Goal: Task Accomplishment & Management: Manage account settings

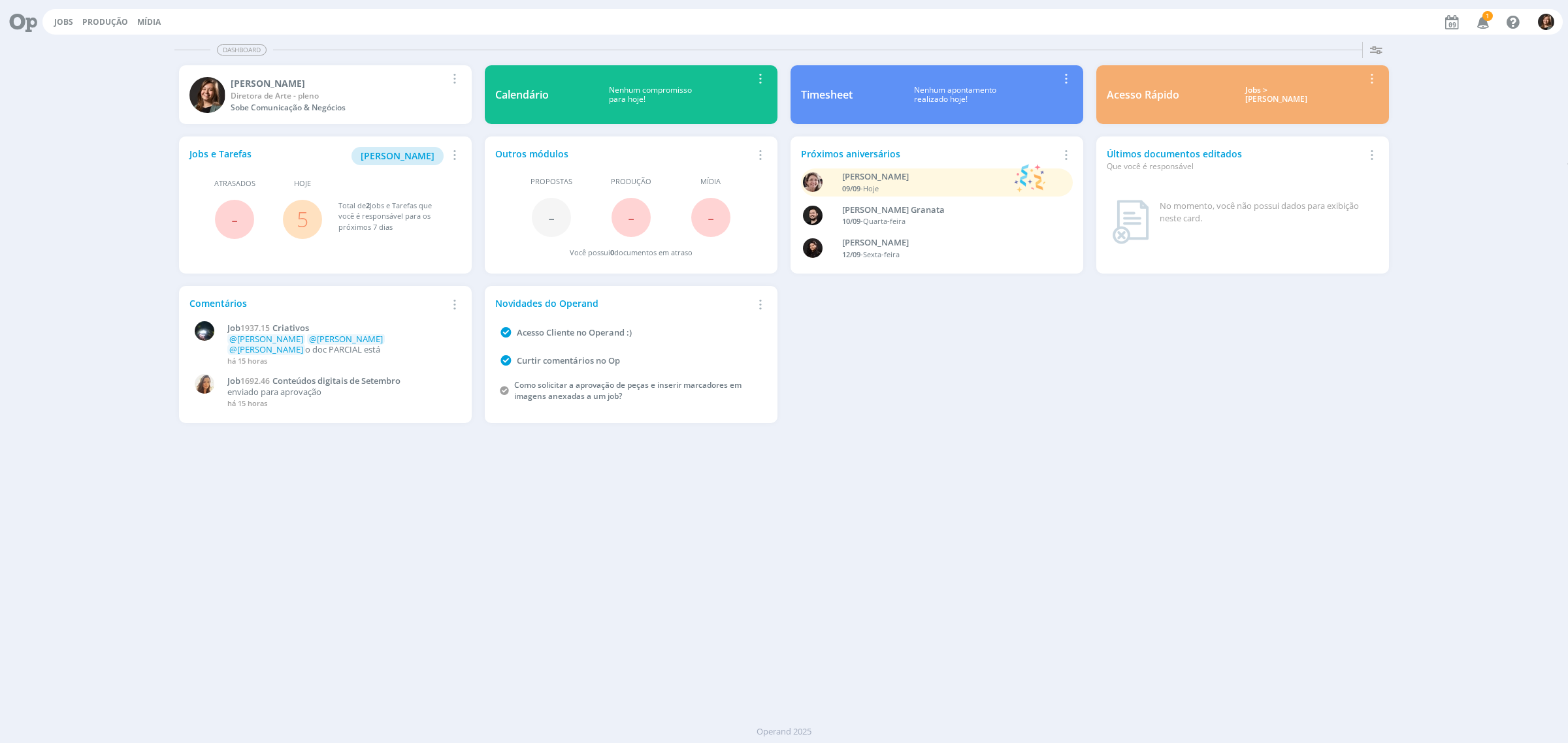
click at [1284, 95] on div "Jobs > [PERSON_NAME]" at bounding box center [1276, 95] width 174 height 19
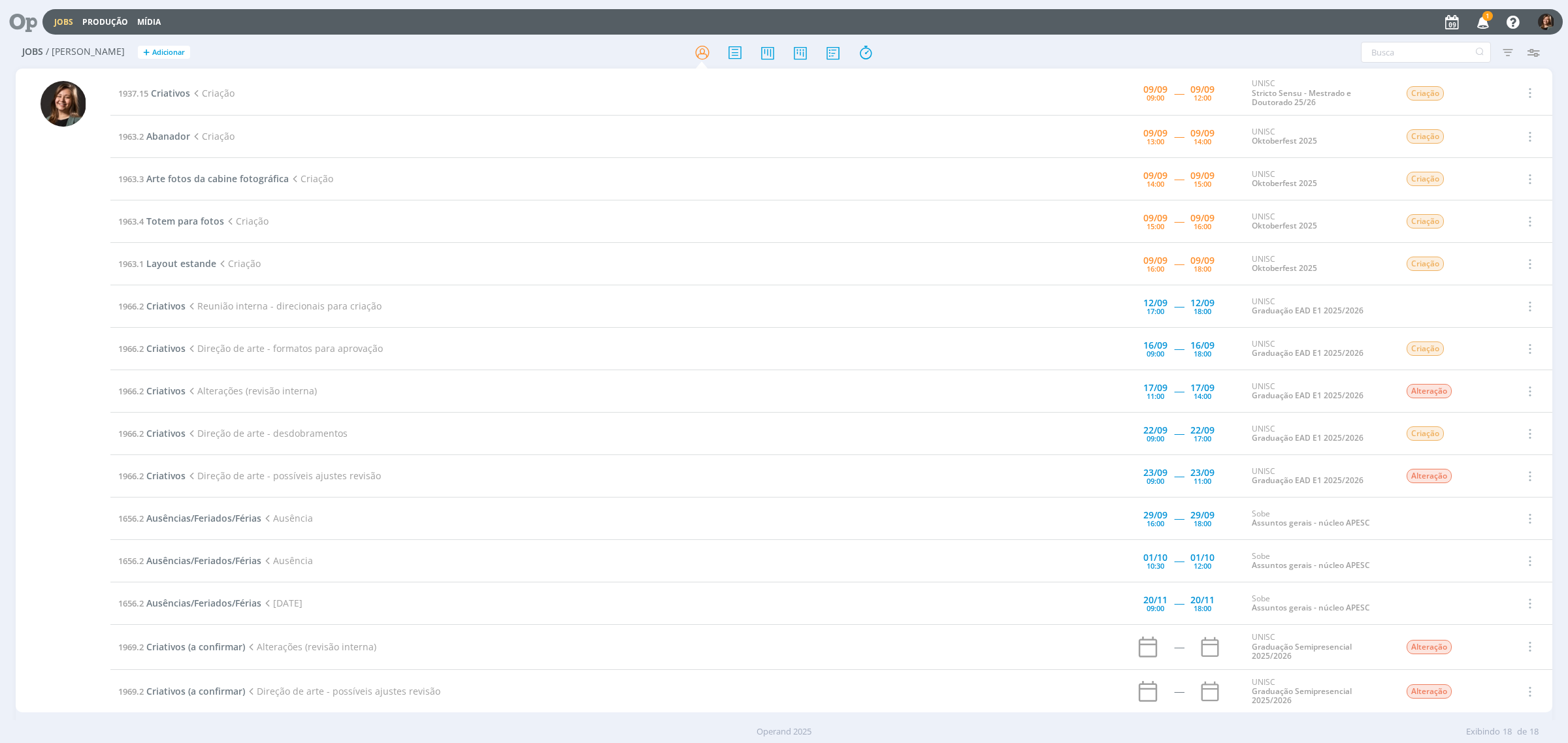
click at [167, 86] on td "1937.15 Criativos Criação" at bounding box center [573, 93] width 924 height 45
click at [170, 94] on span "Criativos" at bounding box center [170, 93] width 39 height 12
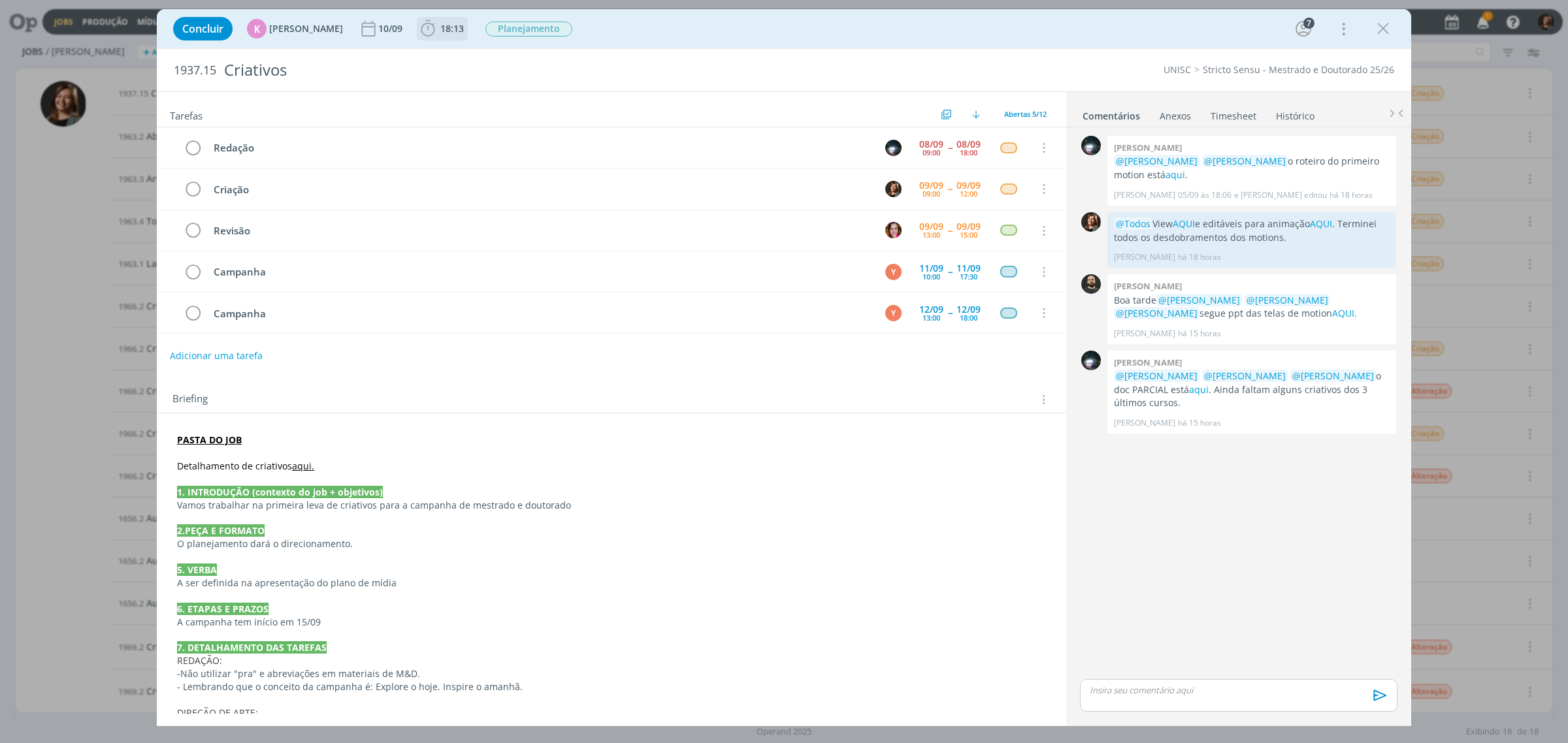
click at [444, 27] on span "18:13" at bounding box center [452, 28] width 23 height 12
click at [462, 59] on span "Iniciar" at bounding box center [472, 57] width 28 height 10
click at [1189, 394] on link "aqui" at bounding box center [1199, 389] width 20 height 12
click at [1379, 28] on icon "dialog" at bounding box center [1383, 29] width 20 height 20
click at [1379, 24] on div at bounding box center [784, 372] width 1568 height 743
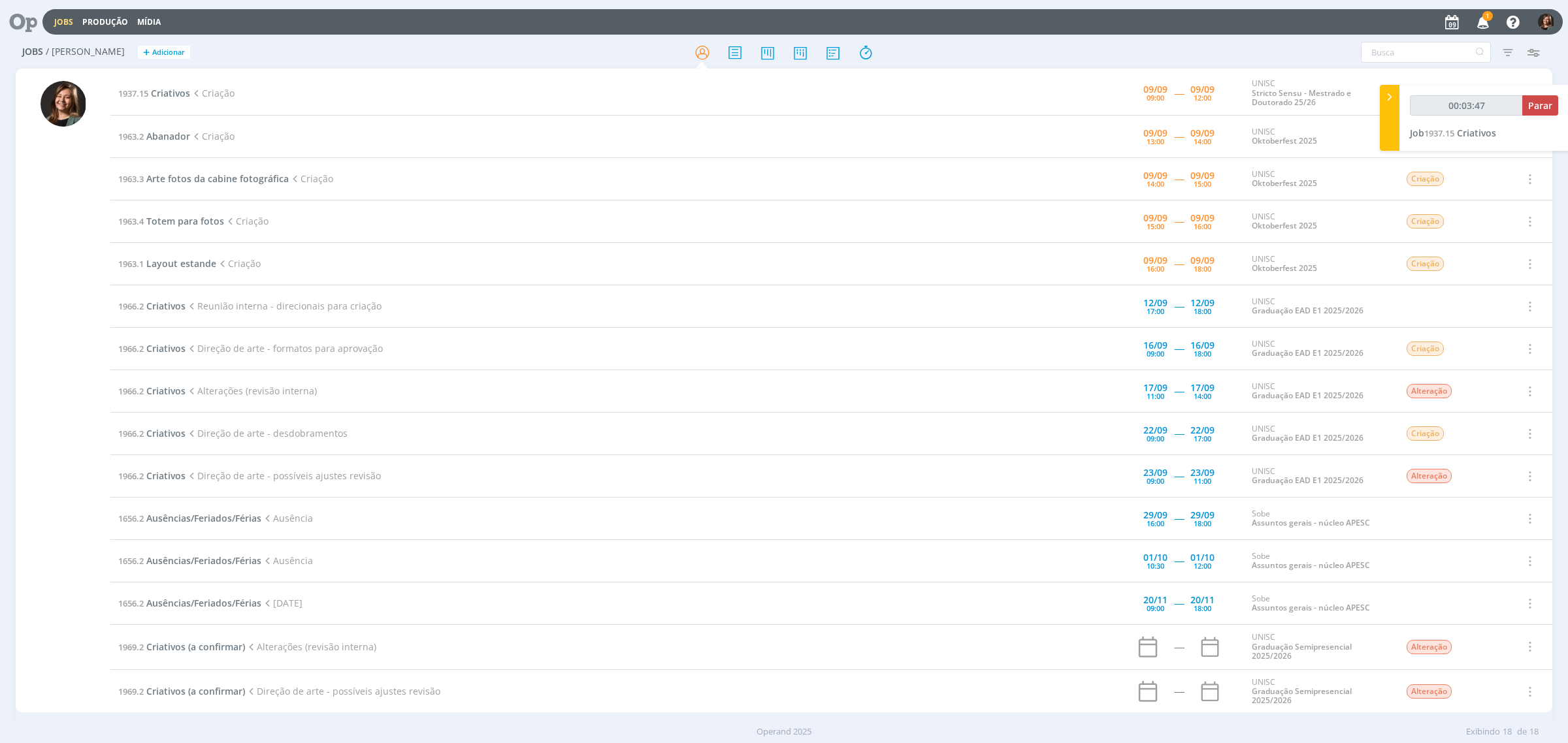
click at [1478, 10] on icon "button" at bounding box center [1482, 21] width 23 height 22
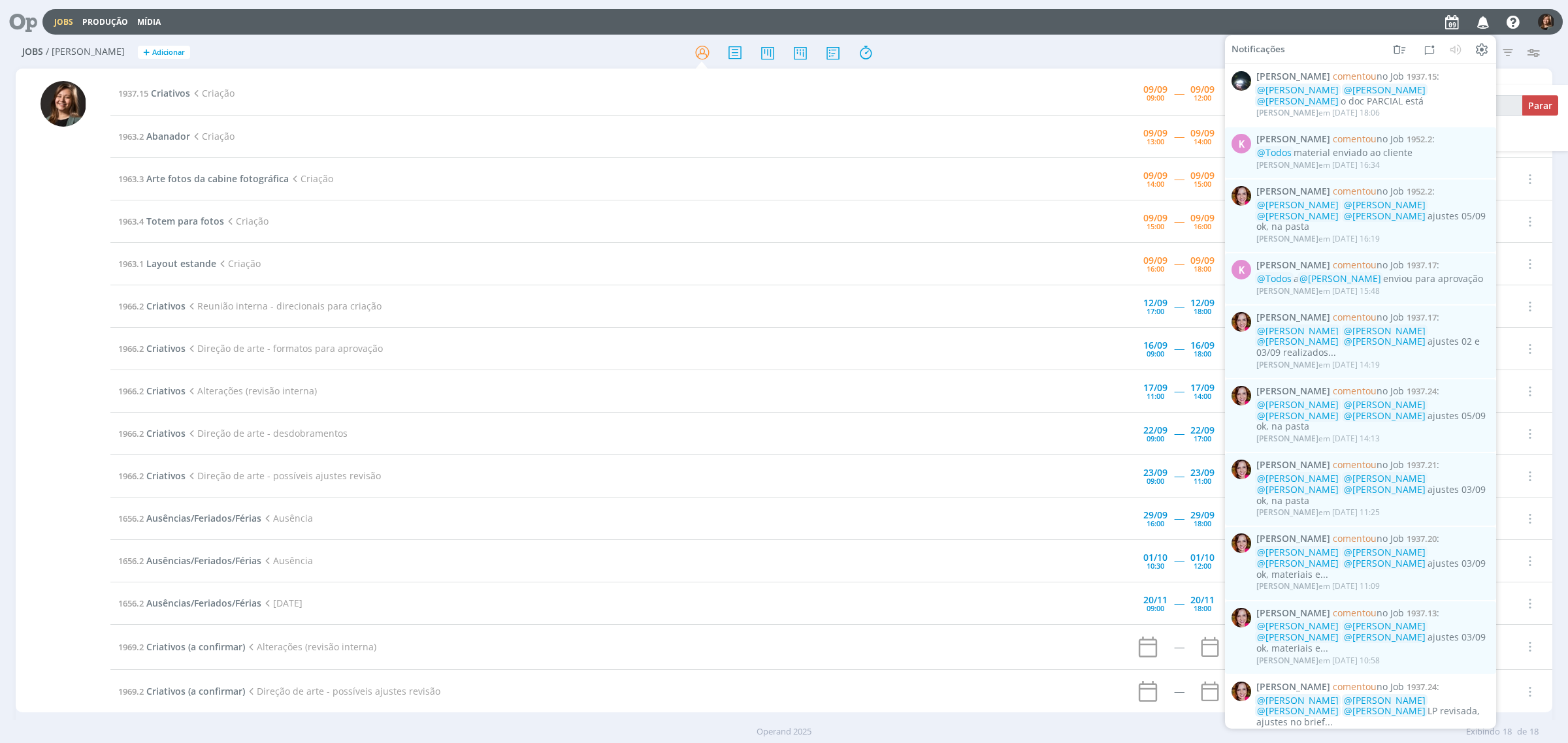
click at [1478, 10] on icon "button" at bounding box center [1482, 21] width 23 height 22
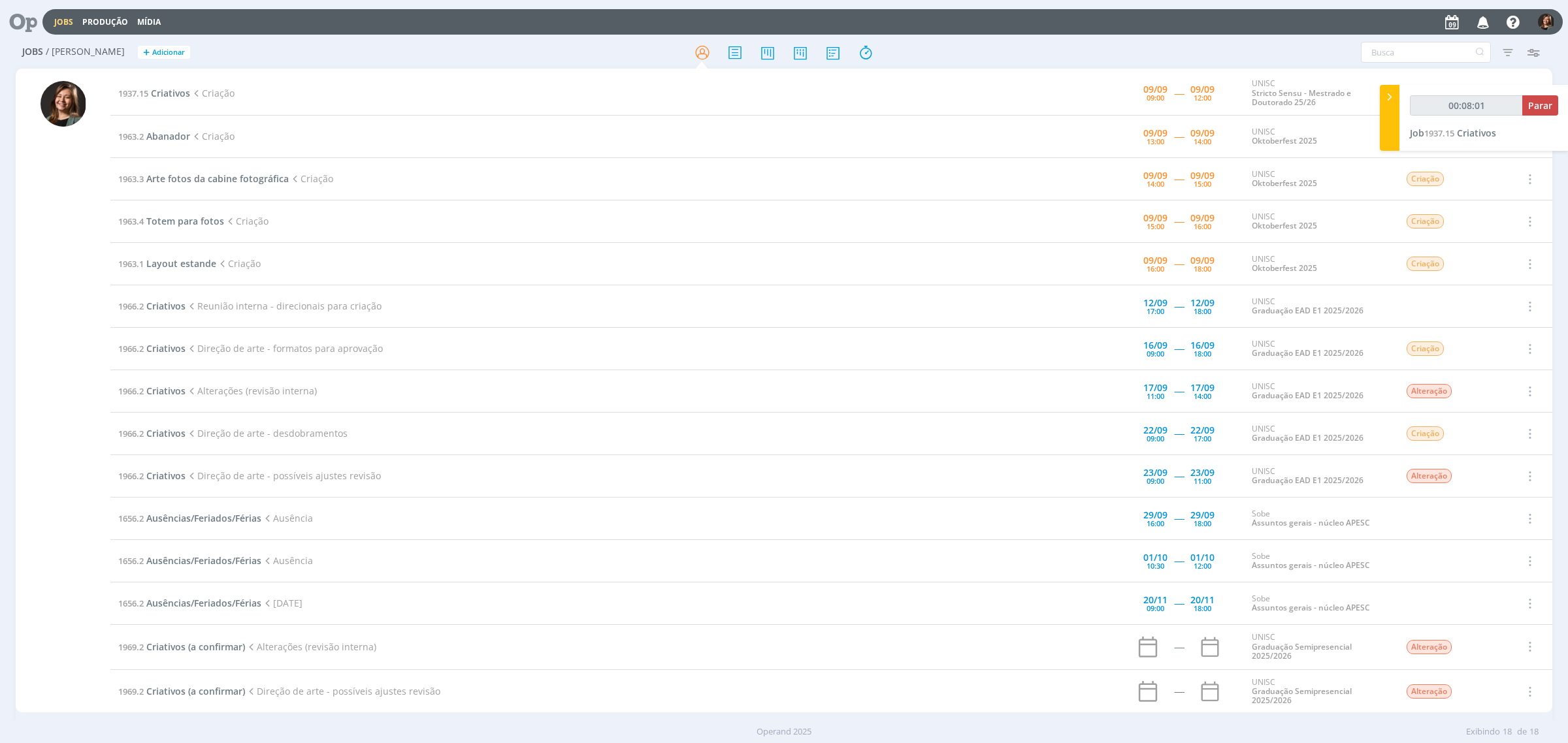
click at [137, 66] on div "Jobs / [PERSON_NAME] + Adicionar" at bounding box center [271, 53] width 512 height 33
click at [163, 106] on td "1937.15 Criativos Criação" at bounding box center [573, 93] width 924 height 45
click at [173, 95] on span "Criativos" at bounding box center [170, 93] width 39 height 12
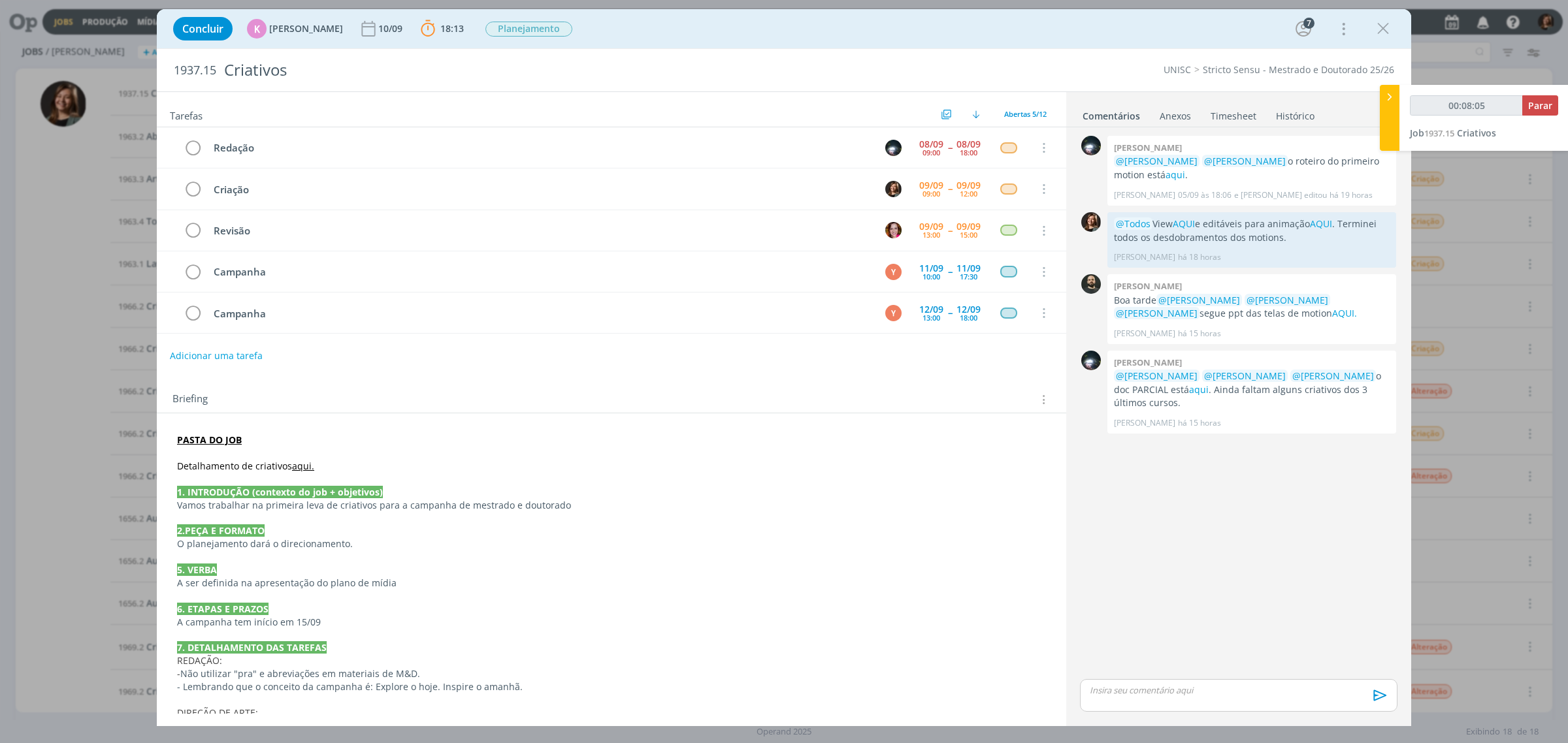
click at [309, 470] on link "aqui." at bounding box center [303, 466] width 22 height 12
click at [305, 495] on link "[URL][DOMAIN_NAME]" at bounding box center [262, 491] width 99 height 17
click at [303, 479] on p "dialog" at bounding box center [611, 480] width 867 height 13
click at [301, 467] on link "aqui." at bounding box center [304, 467] width 22 height 12
click at [312, 489] on link "[URL][DOMAIN_NAME]" at bounding box center [263, 491] width 99 height 17
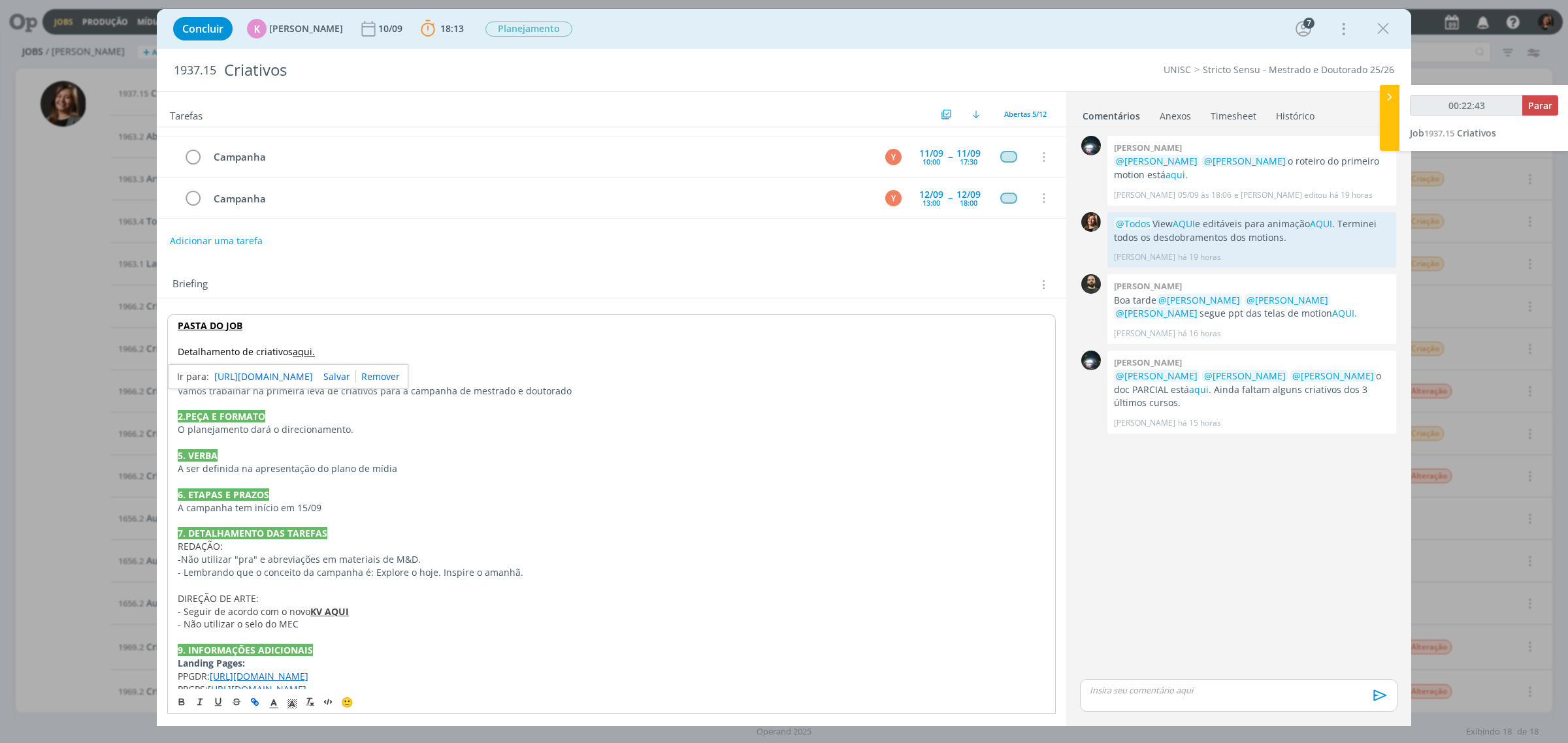
scroll to position [240, 0]
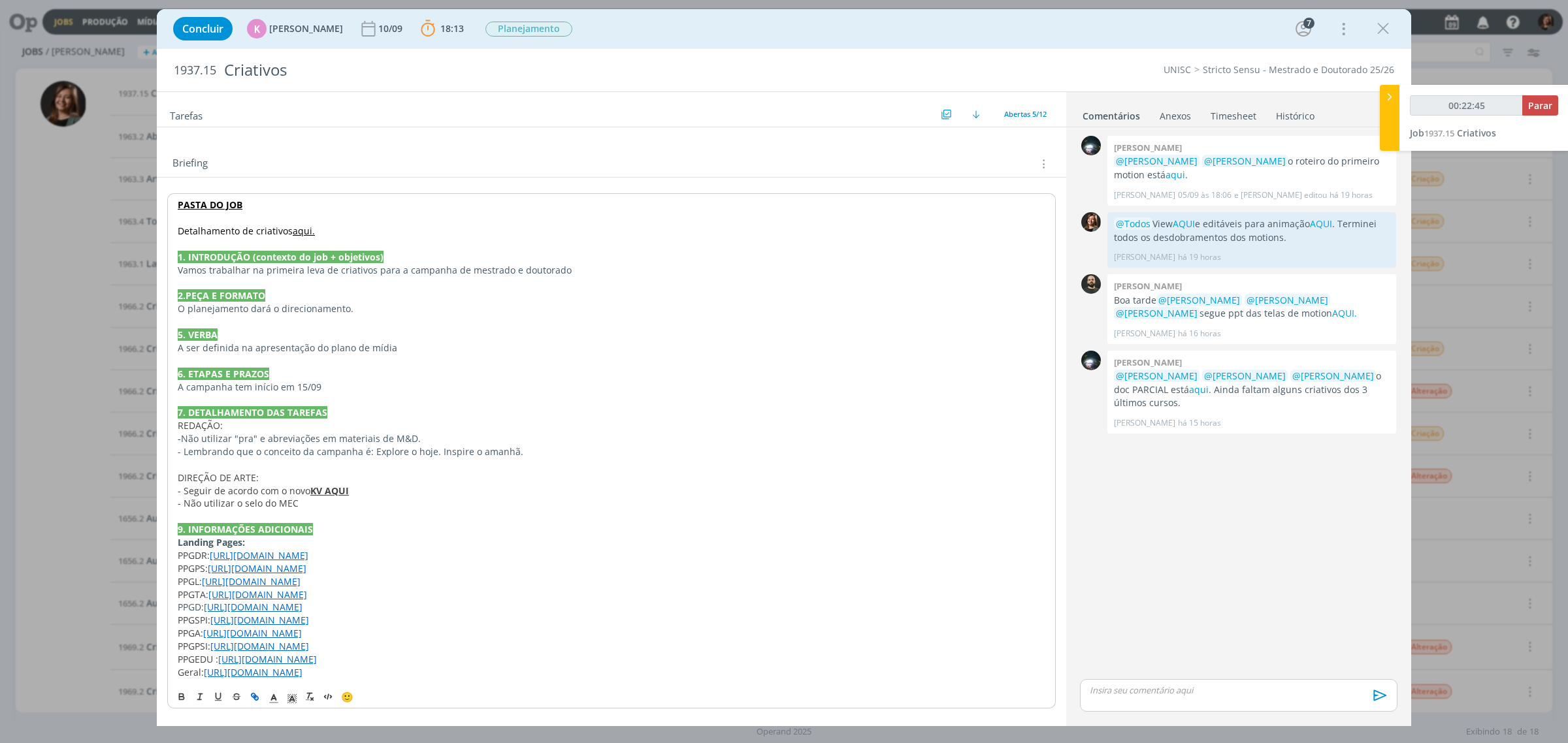
click at [317, 489] on strong "KV AQUI" at bounding box center [329, 491] width 39 height 12
click at [320, 510] on link "[URL][DOMAIN_NAME]" at bounding box center [287, 516] width 99 height 17
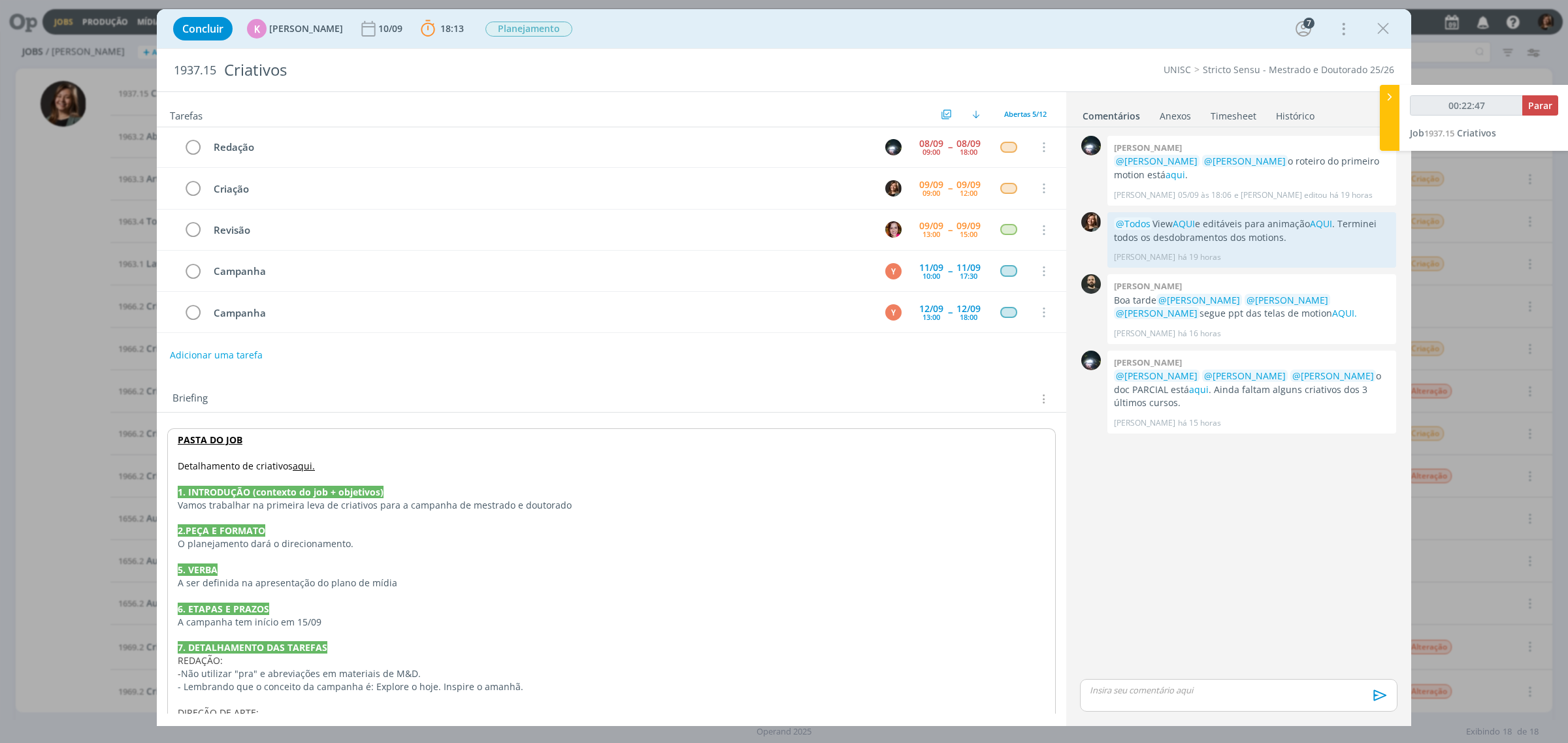
scroll to position [0, 0]
click at [1332, 317] on link "AQUI." at bounding box center [1344, 313] width 25 height 12
click at [1384, 31] on icon "dialog" at bounding box center [1383, 29] width 20 height 20
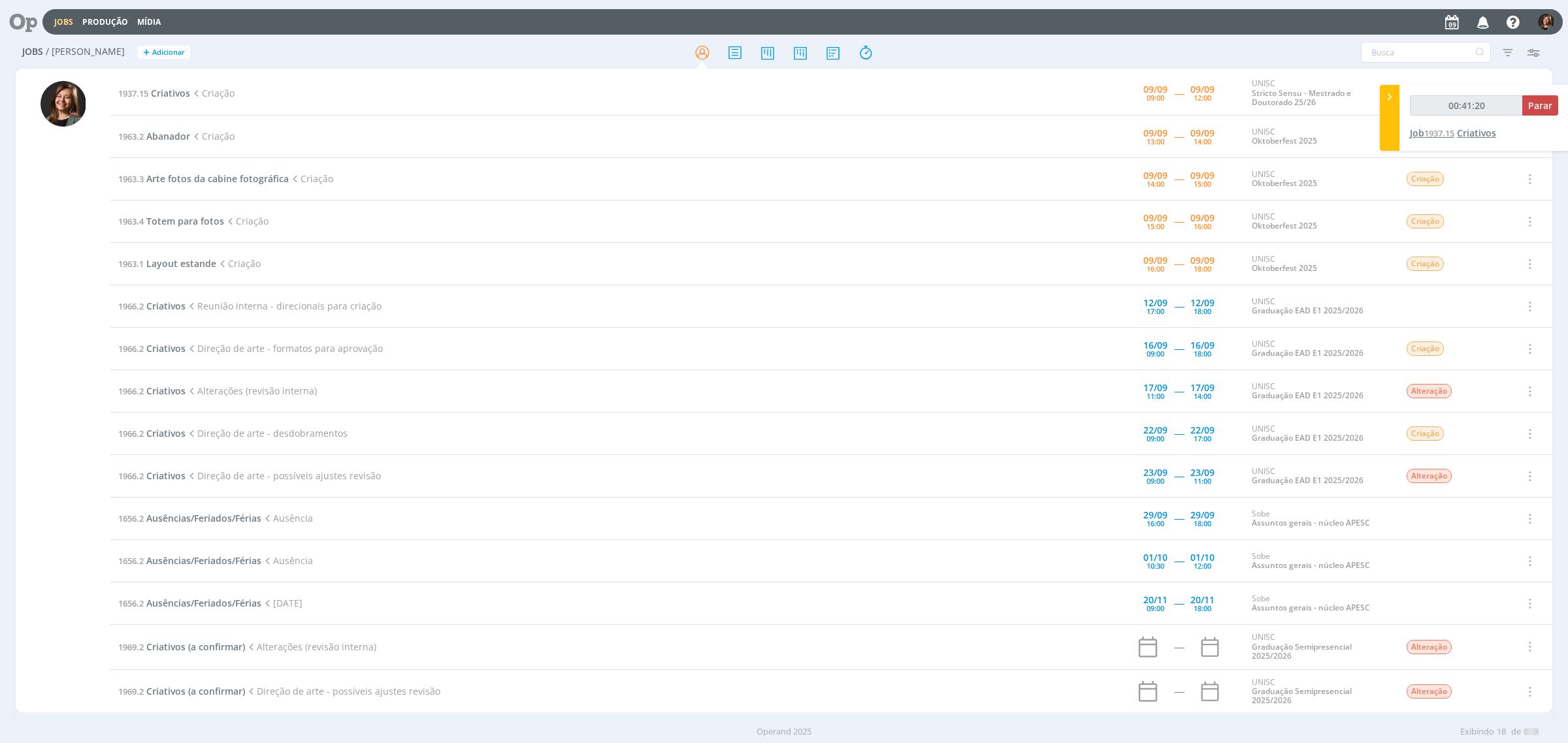
click at [1482, 136] on span "Criativos" at bounding box center [1477, 132] width 39 height 12
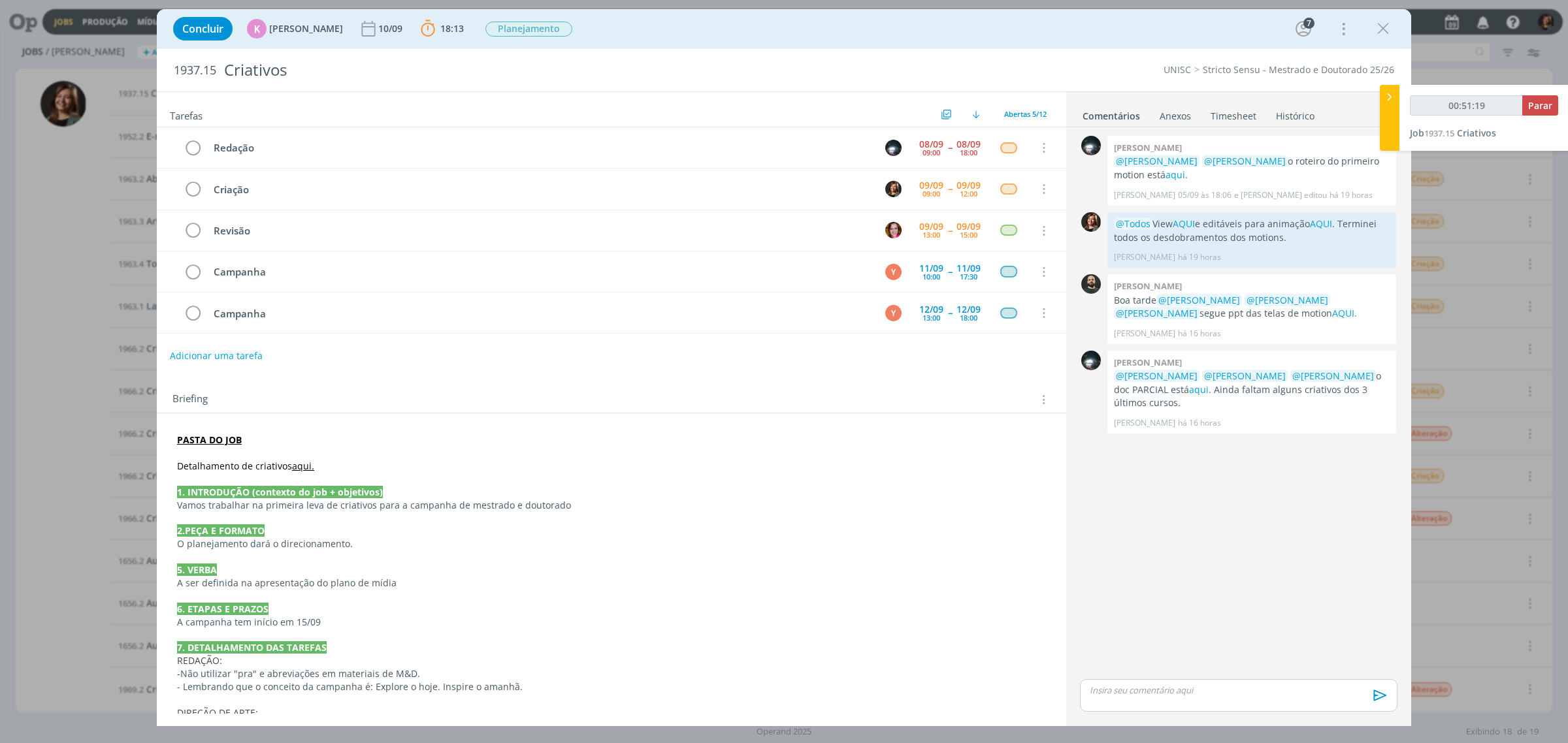
click at [303, 460] on p "dialog" at bounding box center [611, 453] width 869 height 13
click at [301, 473] on link "aqui." at bounding box center [304, 467] width 22 height 12
click at [309, 495] on link "[URL][DOMAIN_NAME]" at bounding box center [263, 491] width 99 height 17
click at [1387, 28] on icon "dialog" at bounding box center [1383, 29] width 20 height 20
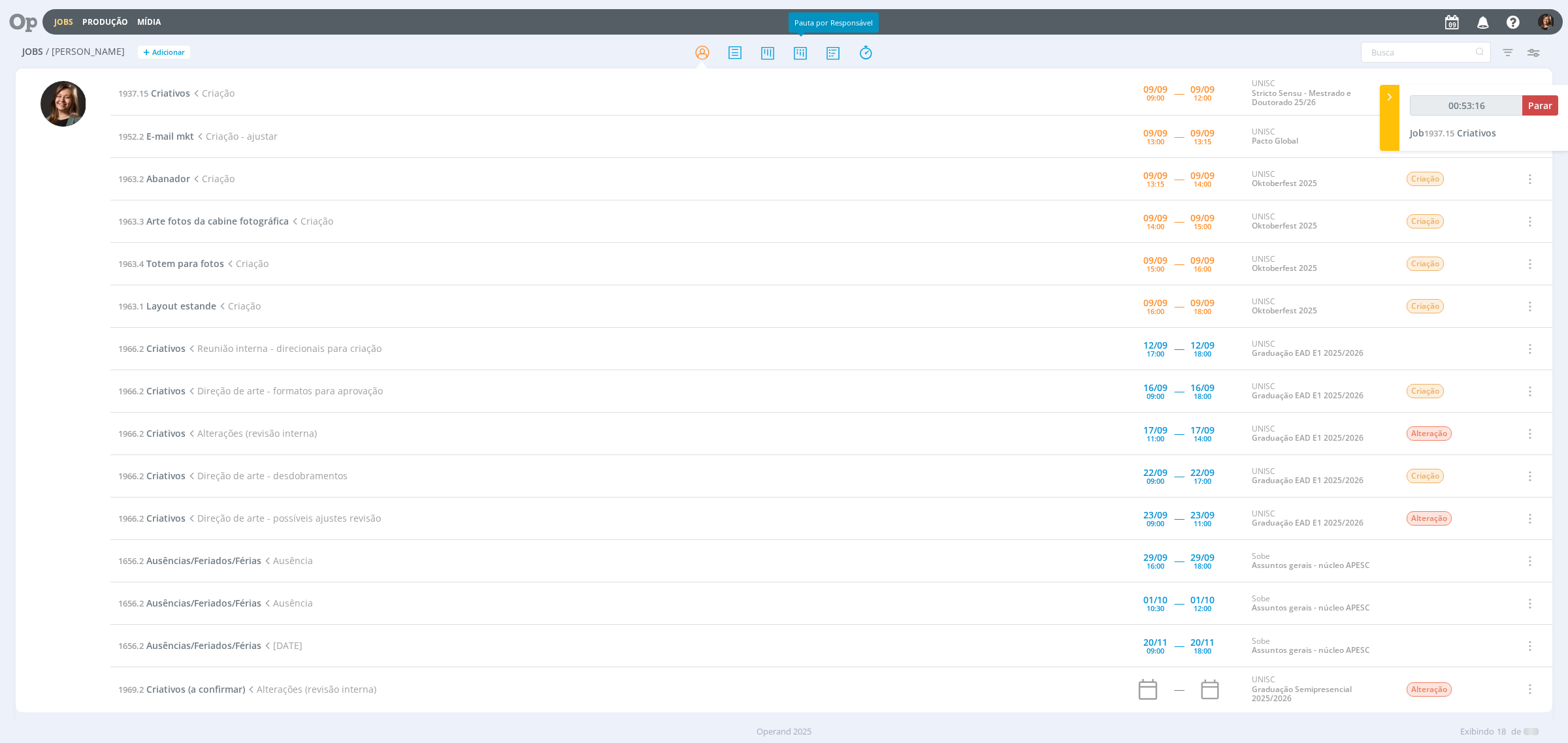
click at [781, 50] on div at bounding box center [784, 52] width 512 height 23
click at [795, 50] on icon at bounding box center [800, 52] width 23 height 26
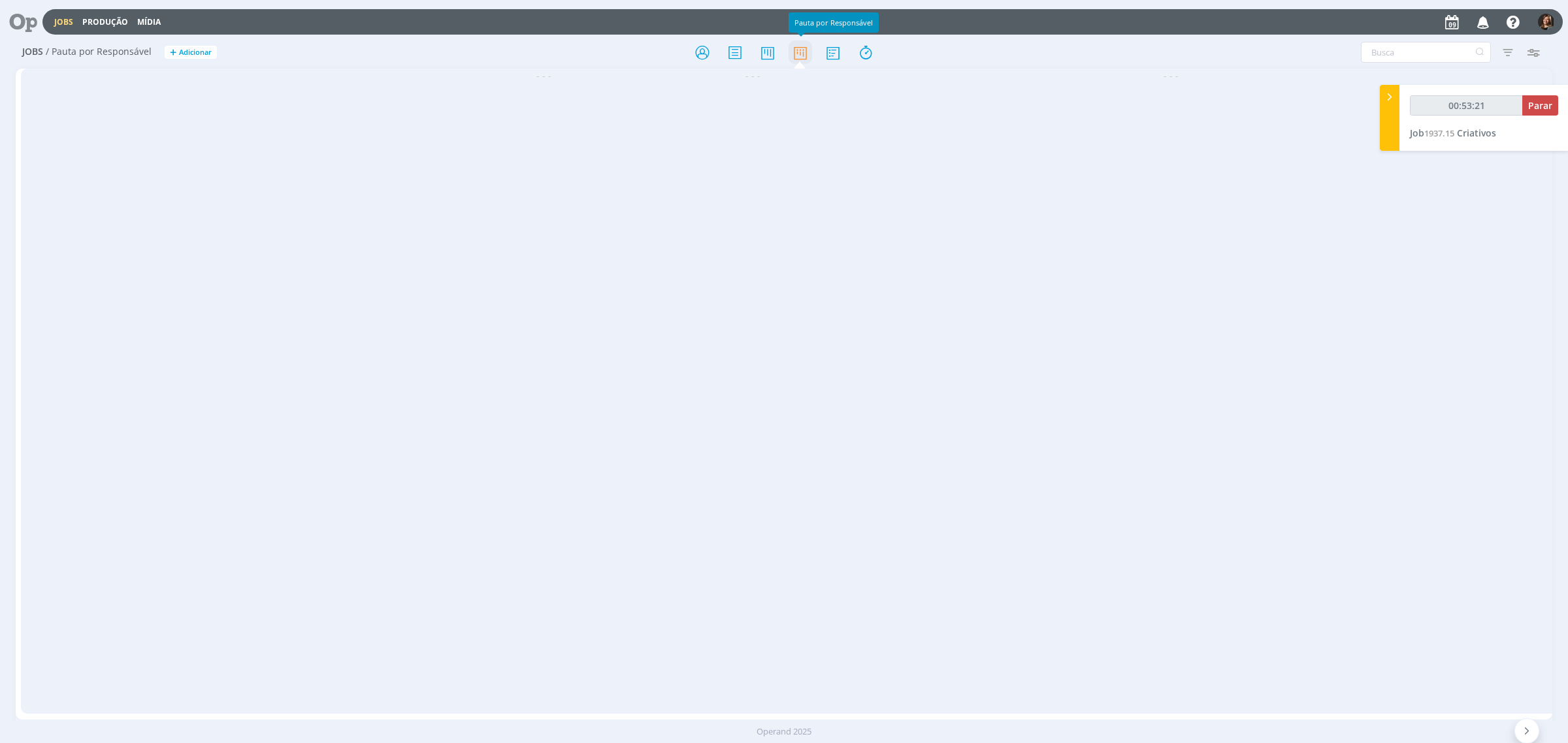
click at [804, 44] on icon at bounding box center [800, 52] width 23 height 26
click at [766, 56] on icon at bounding box center [767, 52] width 23 height 26
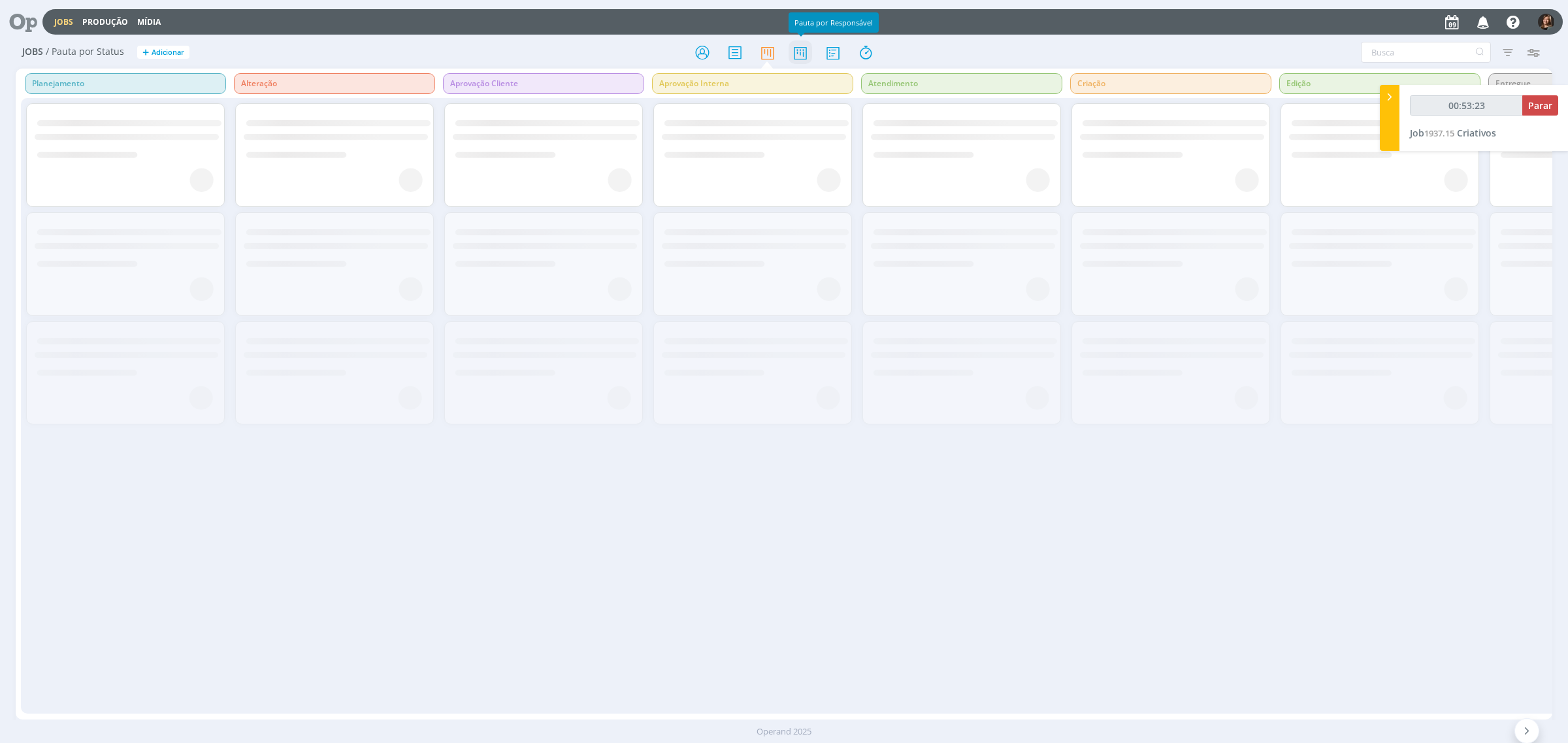
click at [799, 50] on icon at bounding box center [800, 52] width 23 height 26
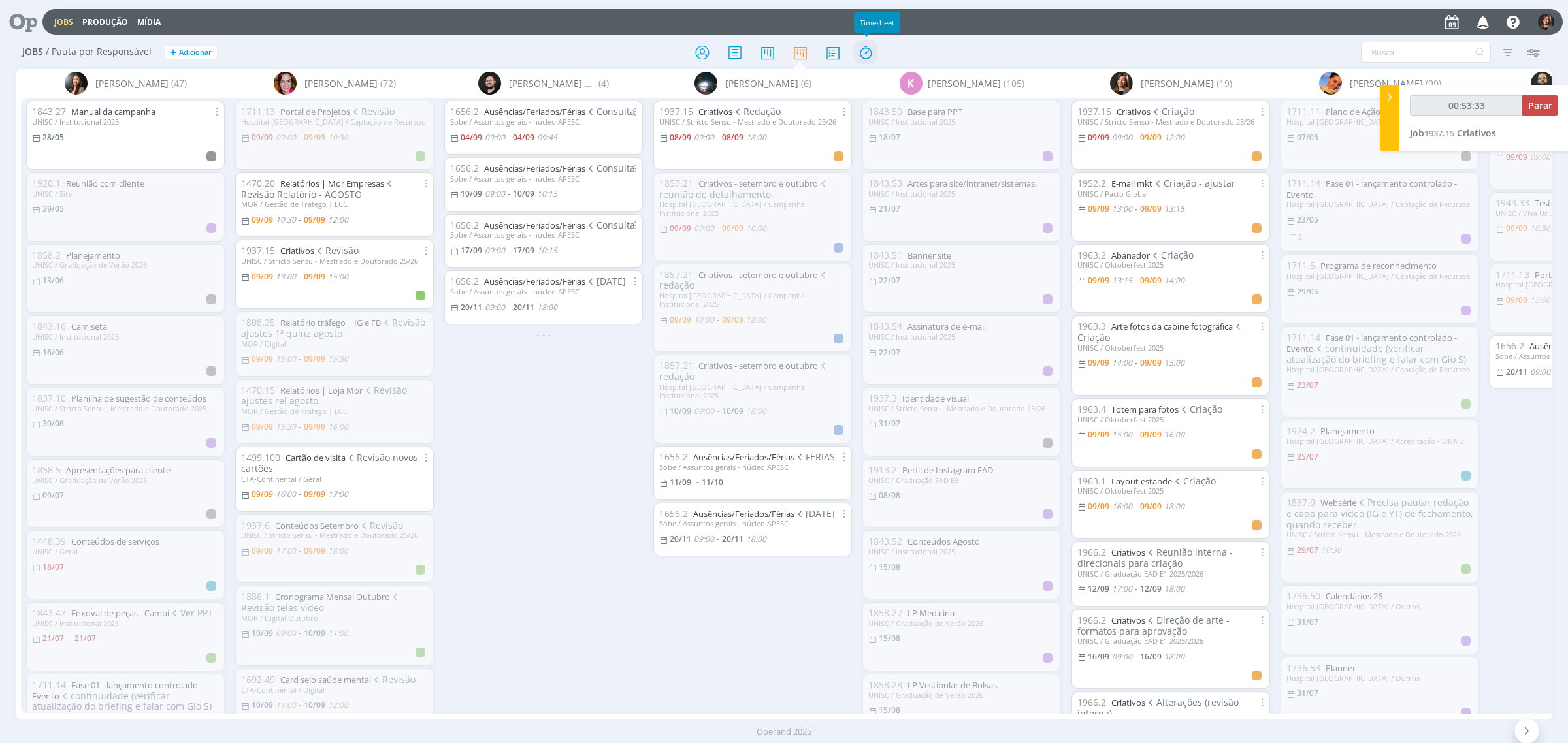
click at [865, 52] on icon at bounding box center [865, 52] width 23 height 26
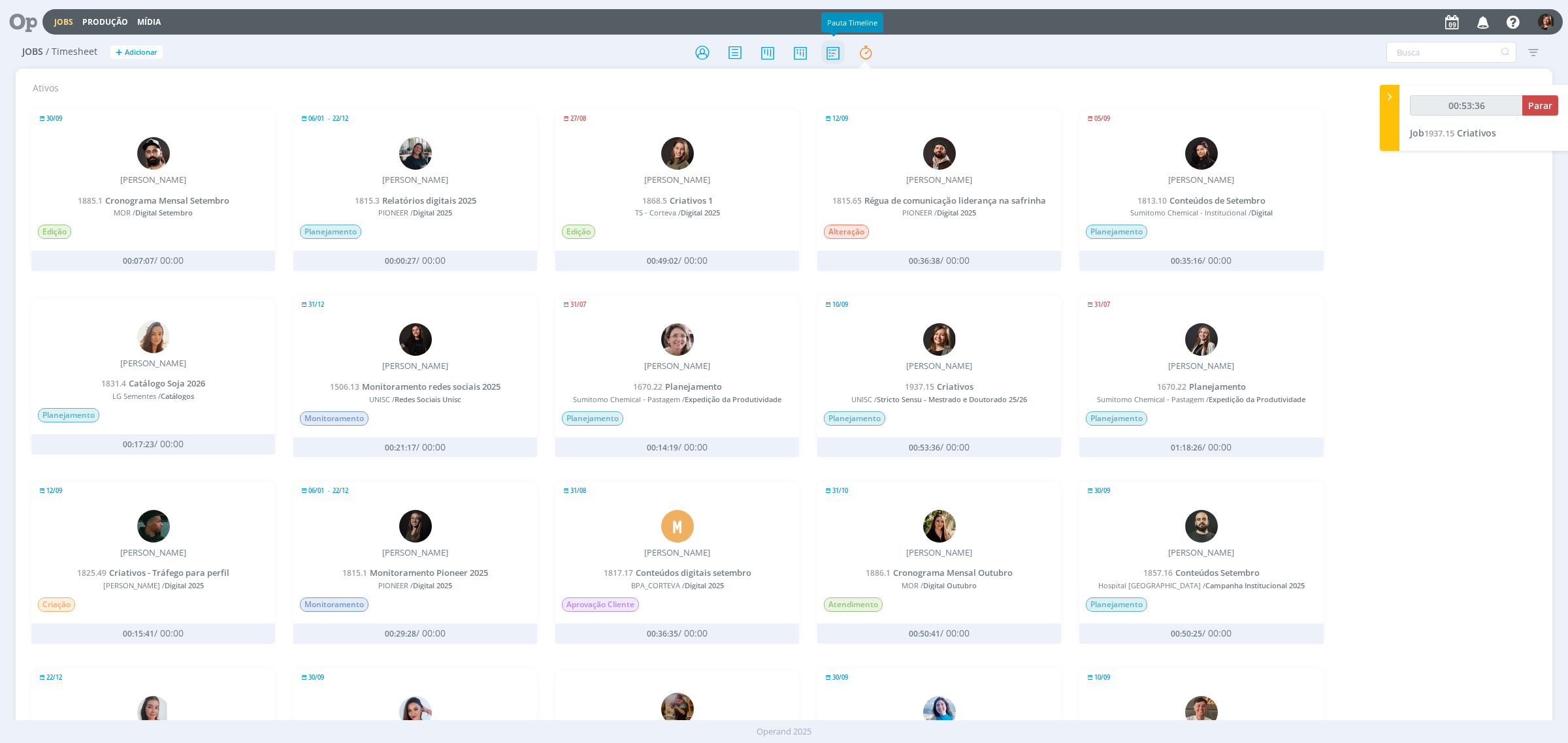
click at [829, 53] on icon at bounding box center [833, 52] width 23 height 26
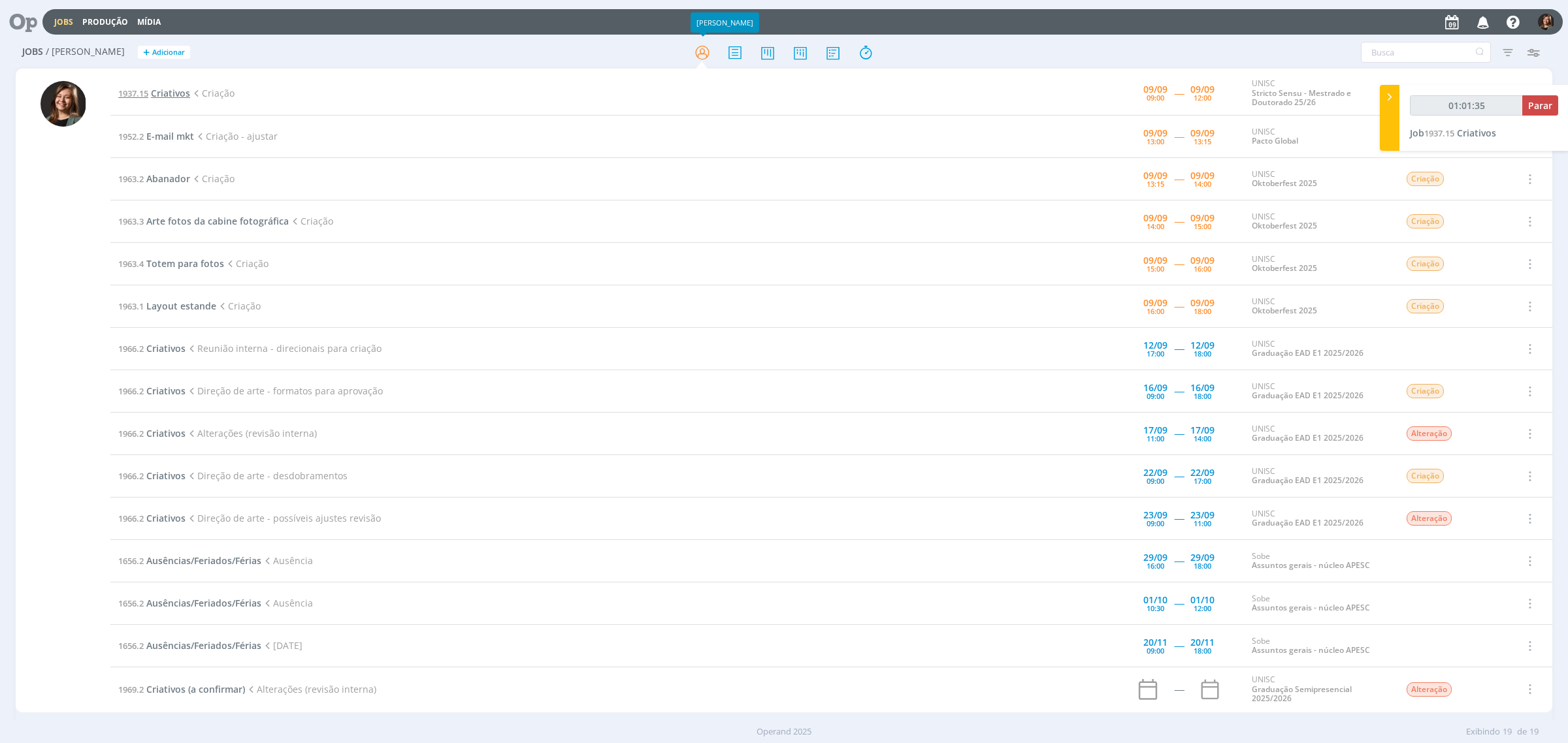
click at [170, 95] on span "Criativos" at bounding box center [170, 93] width 39 height 12
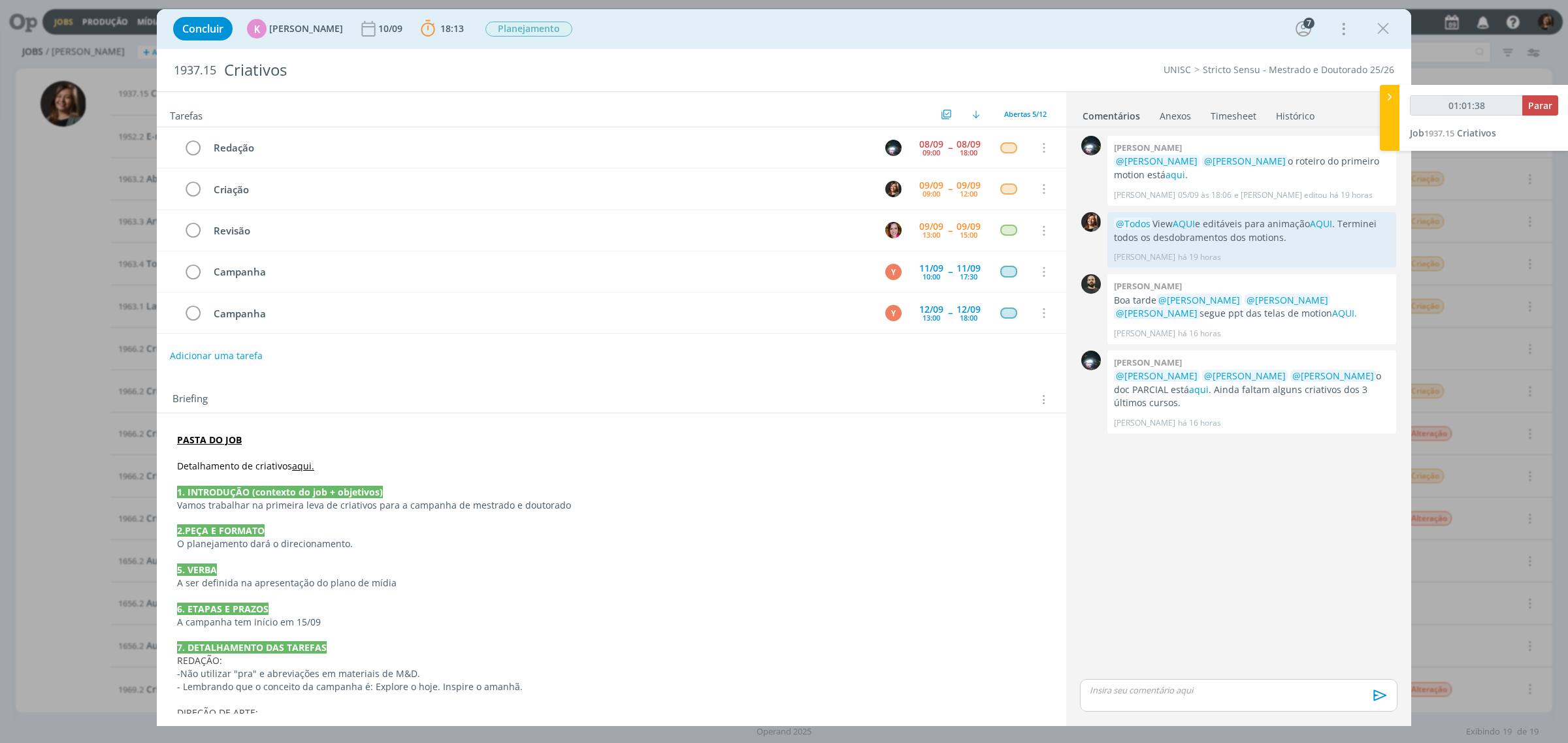
click at [298, 472] on link "aqui." at bounding box center [303, 466] width 22 height 12
click at [312, 497] on link "[URL][DOMAIN_NAME]" at bounding box center [262, 491] width 99 height 17
click at [1375, 28] on icon "dialog" at bounding box center [1383, 29] width 20 height 20
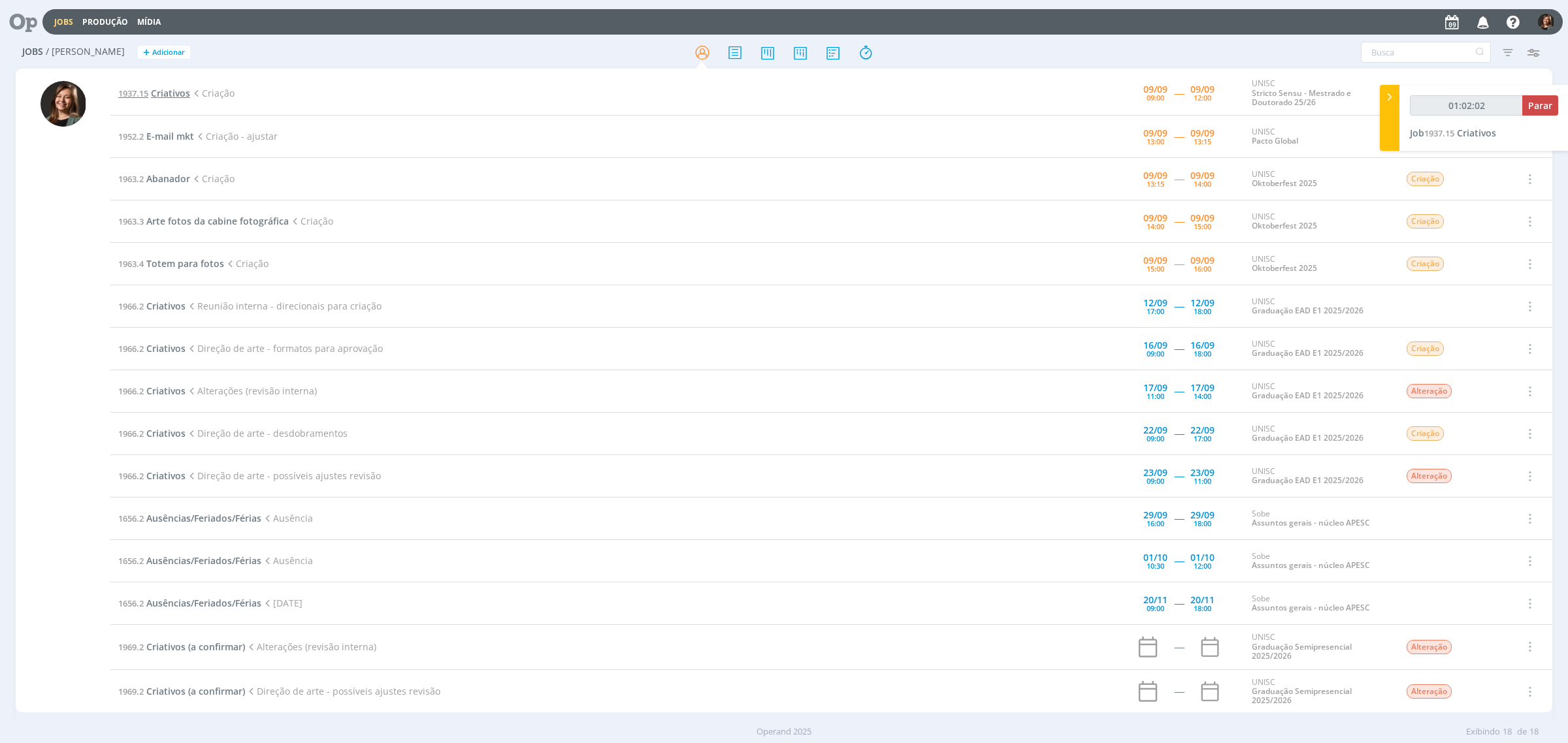
click at [178, 90] on span "Criativos" at bounding box center [170, 93] width 39 height 12
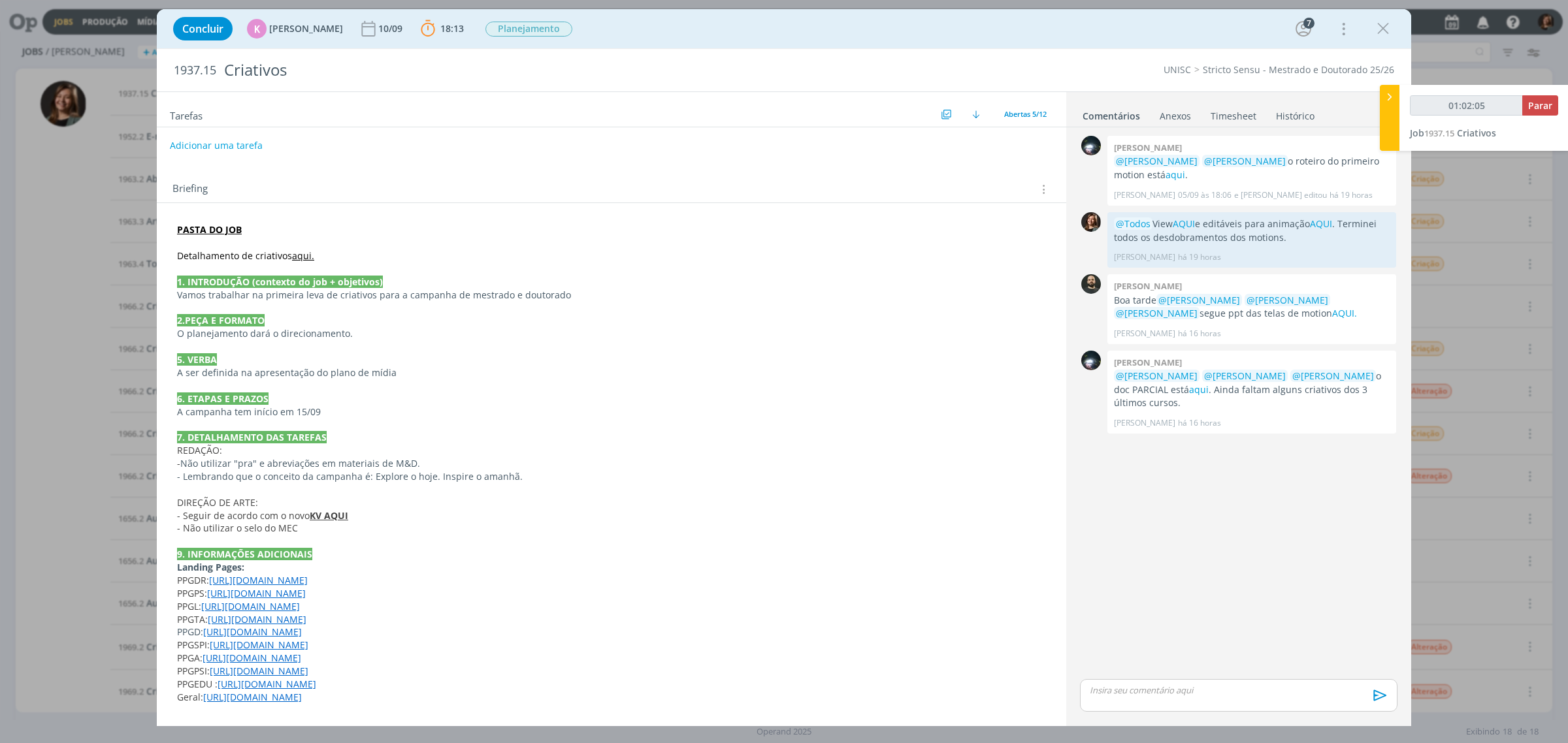
scroll to position [214, 0]
click at [322, 517] on strong "KV AQUI" at bounding box center [328, 516] width 39 height 12
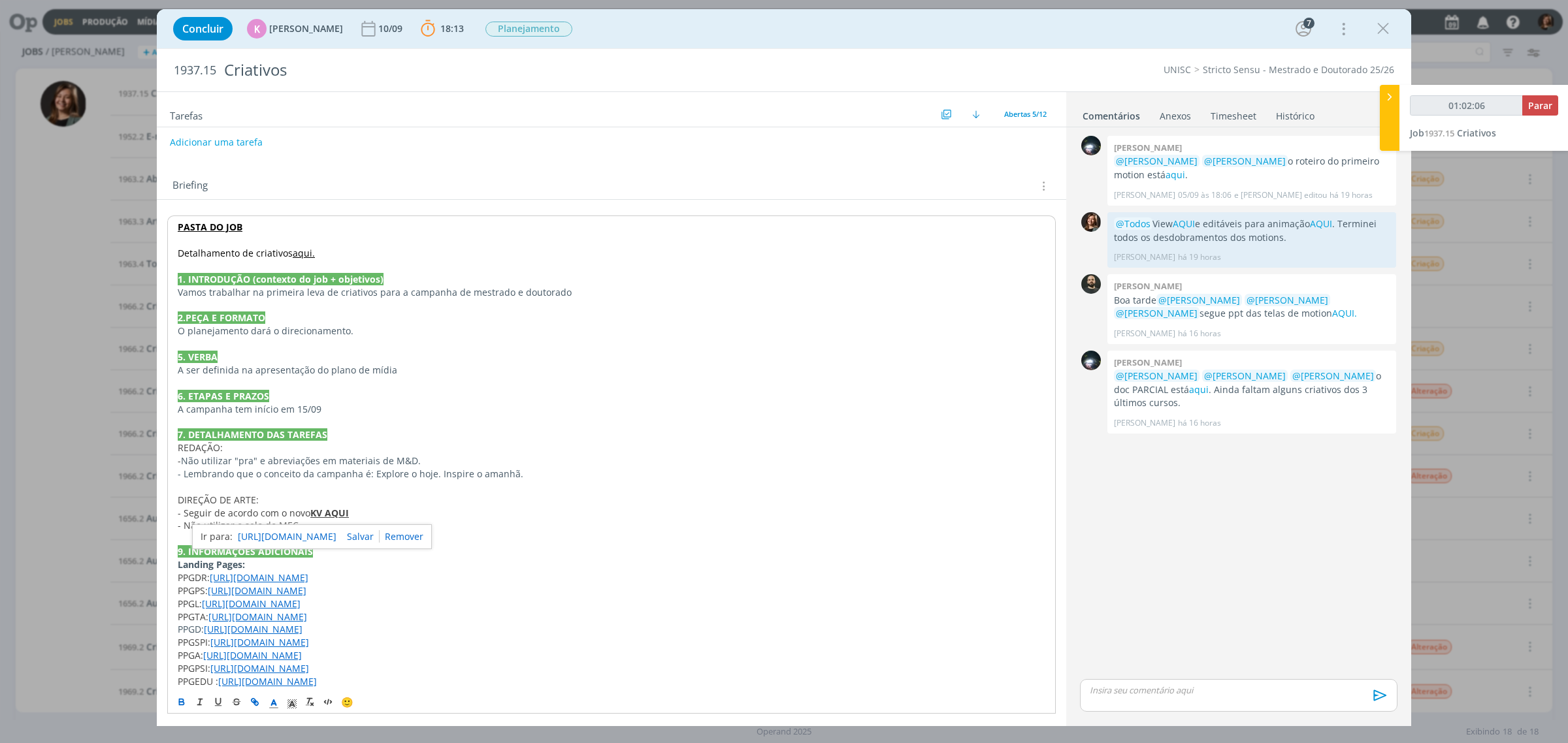
click at [333, 537] on link "[URL][DOMAIN_NAME]" at bounding box center [287, 537] width 99 height 17
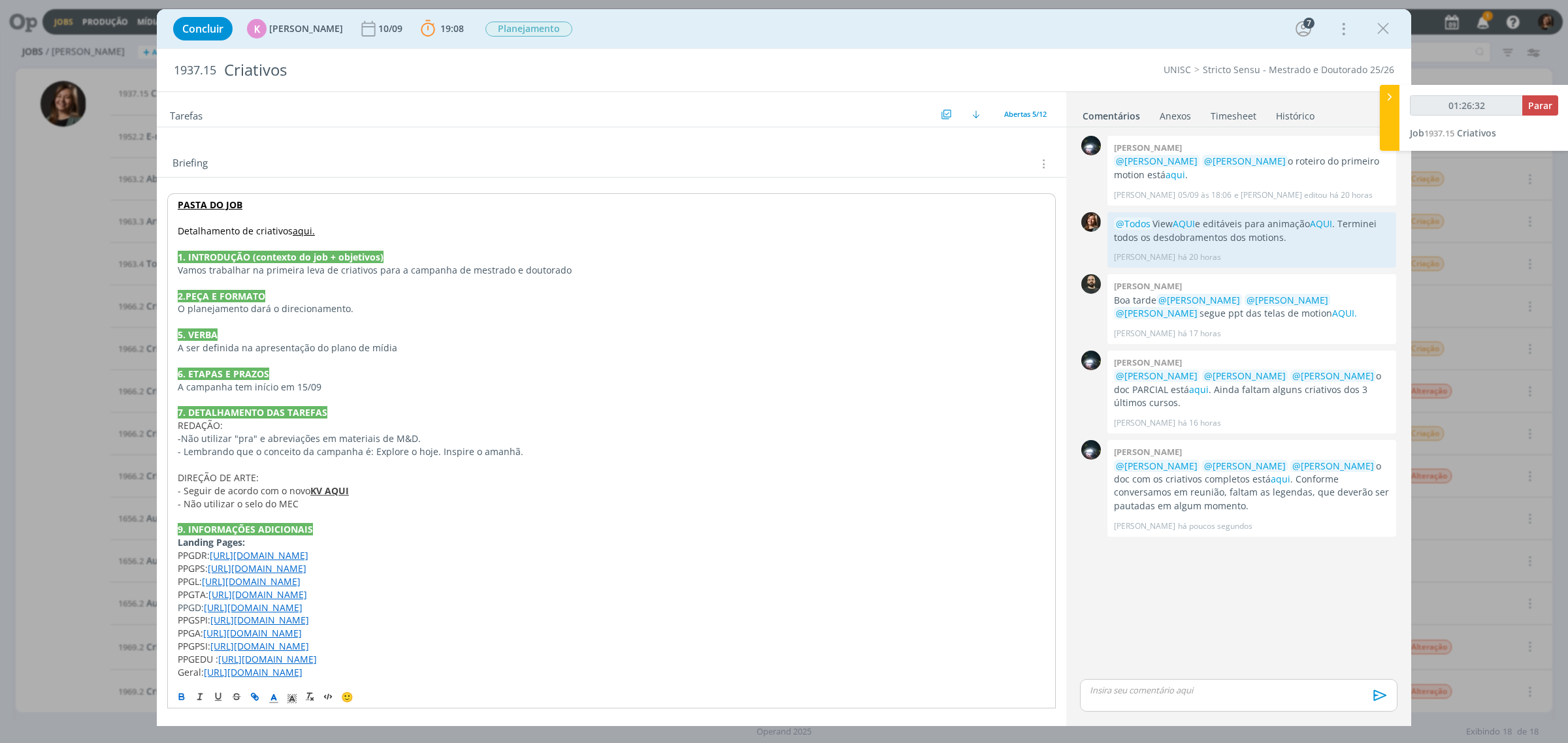
scroll to position [0, 0]
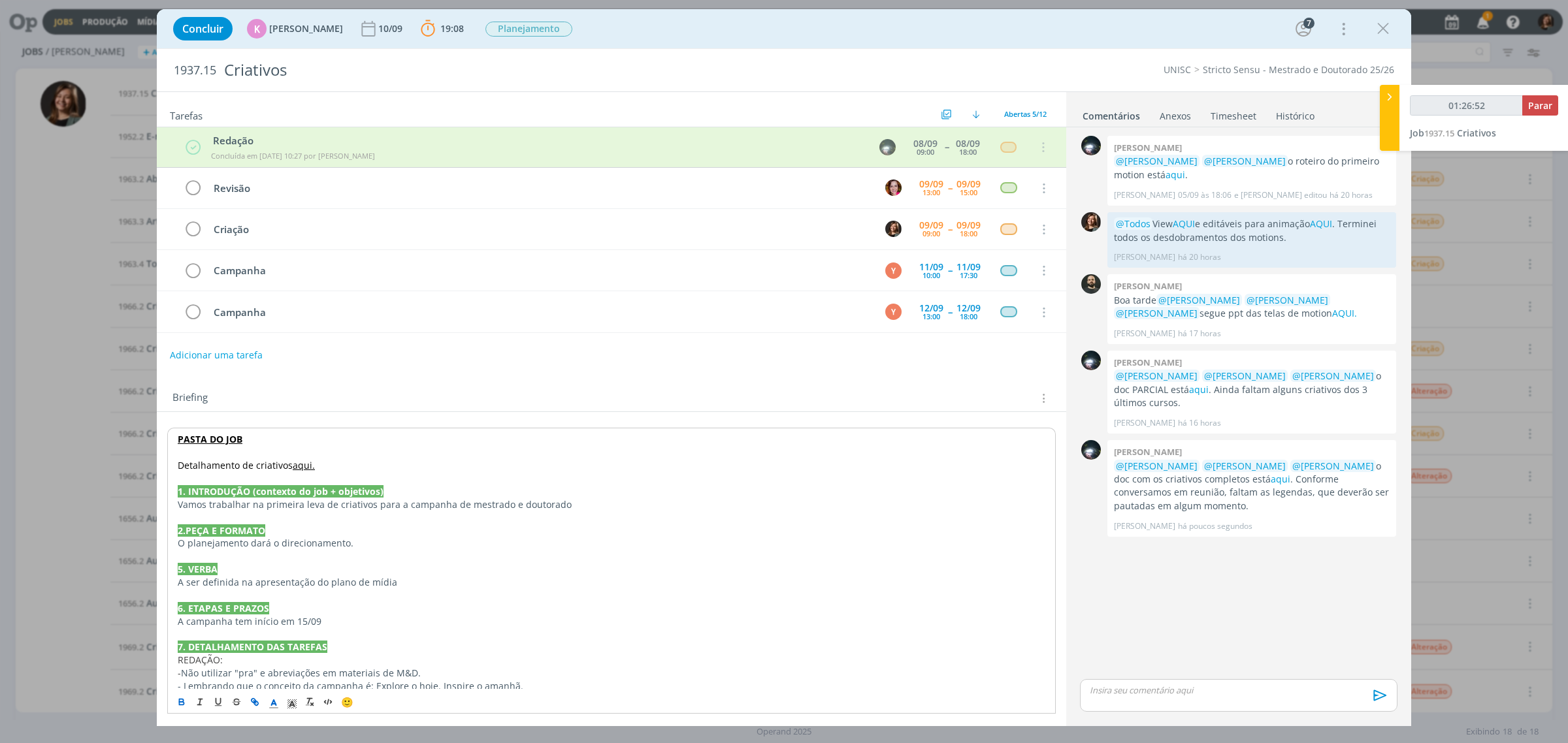
drag, startPoint x: 1377, startPoint y: 23, endPoint x: 1532, endPoint y: 241, distance: 267.5
click at [1377, 24] on icon "dialog" at bounding box center [1383, 29] width 20 height 20
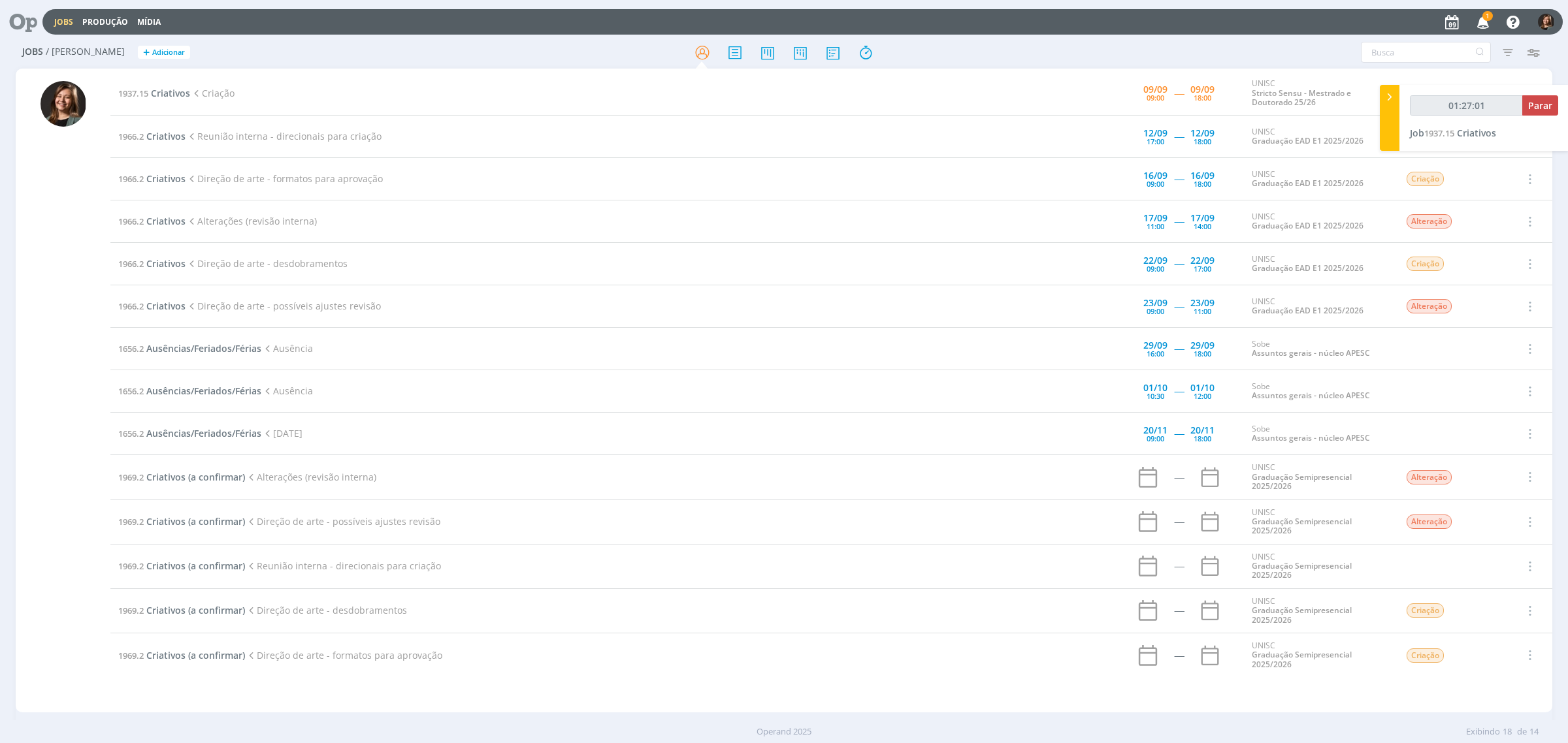
click at [1478, 21] on icon "button" at bounding box center [1482, 21] width 23 height 22
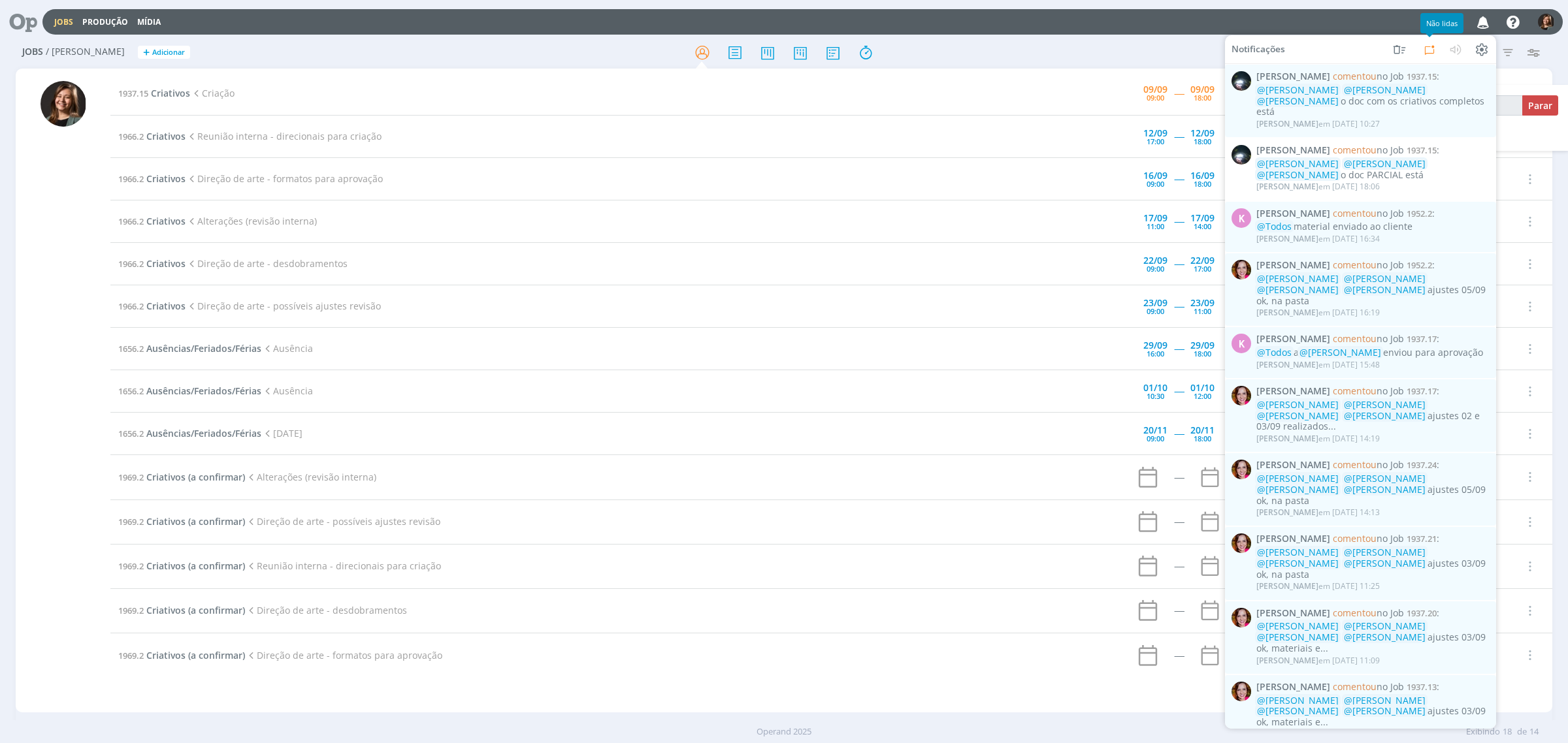
click at [1434, 43] on icon at bounding box center [1429, 48] width 15 height 15
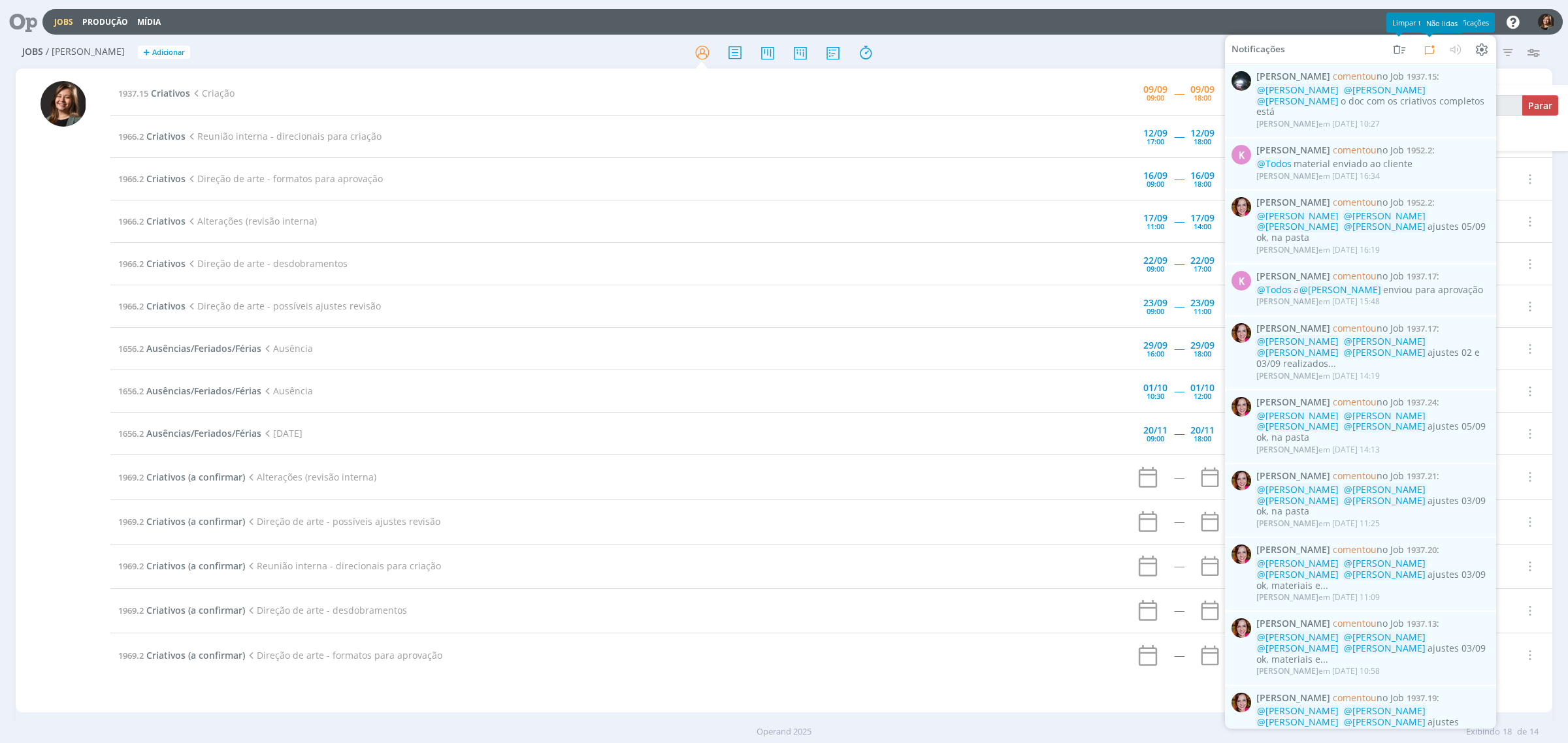
click at [1425, 43] on icon at bounding box center [1429, 48] width 15 height 15
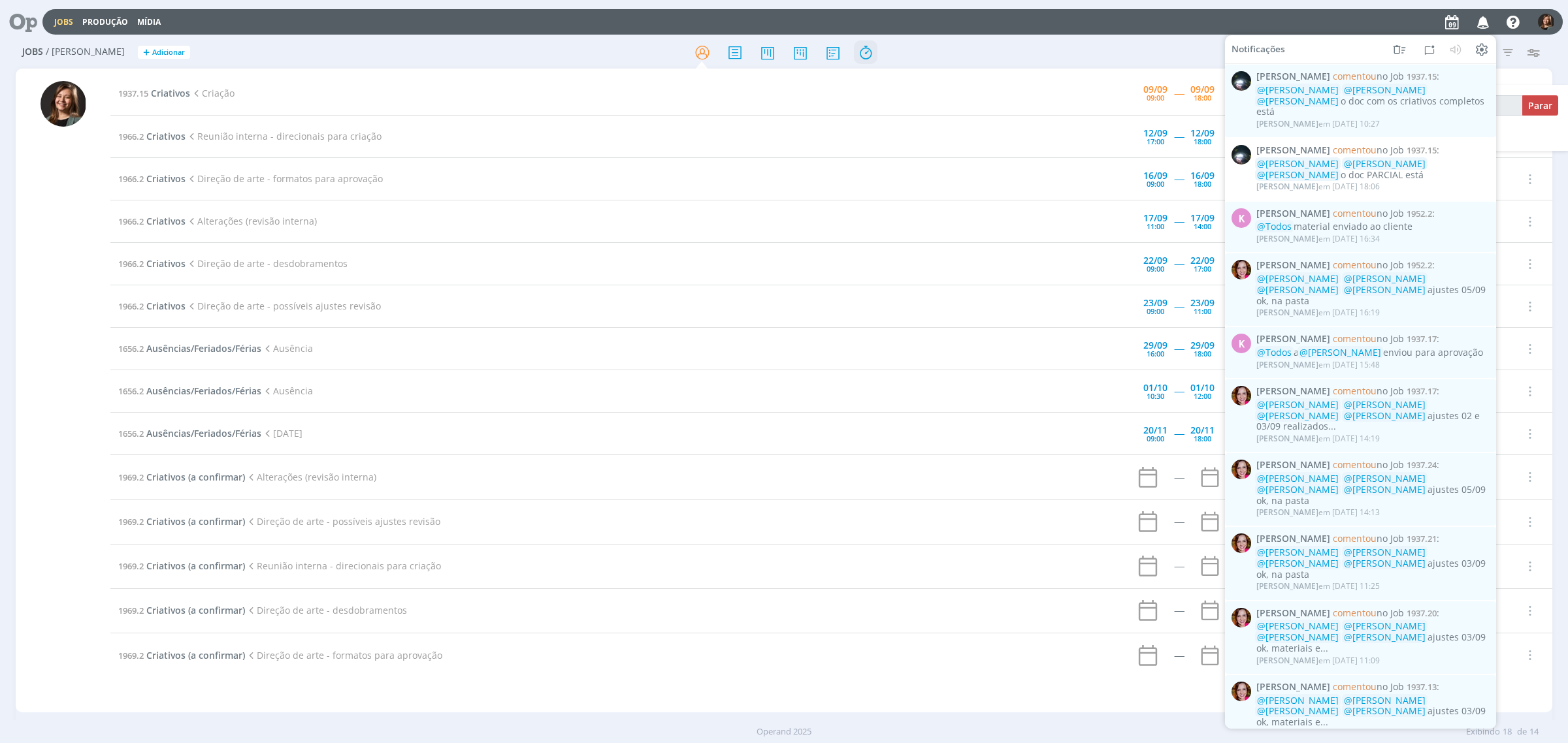
click at [862, 54] on icon at bounding box center [865, 52] width 23 height 26
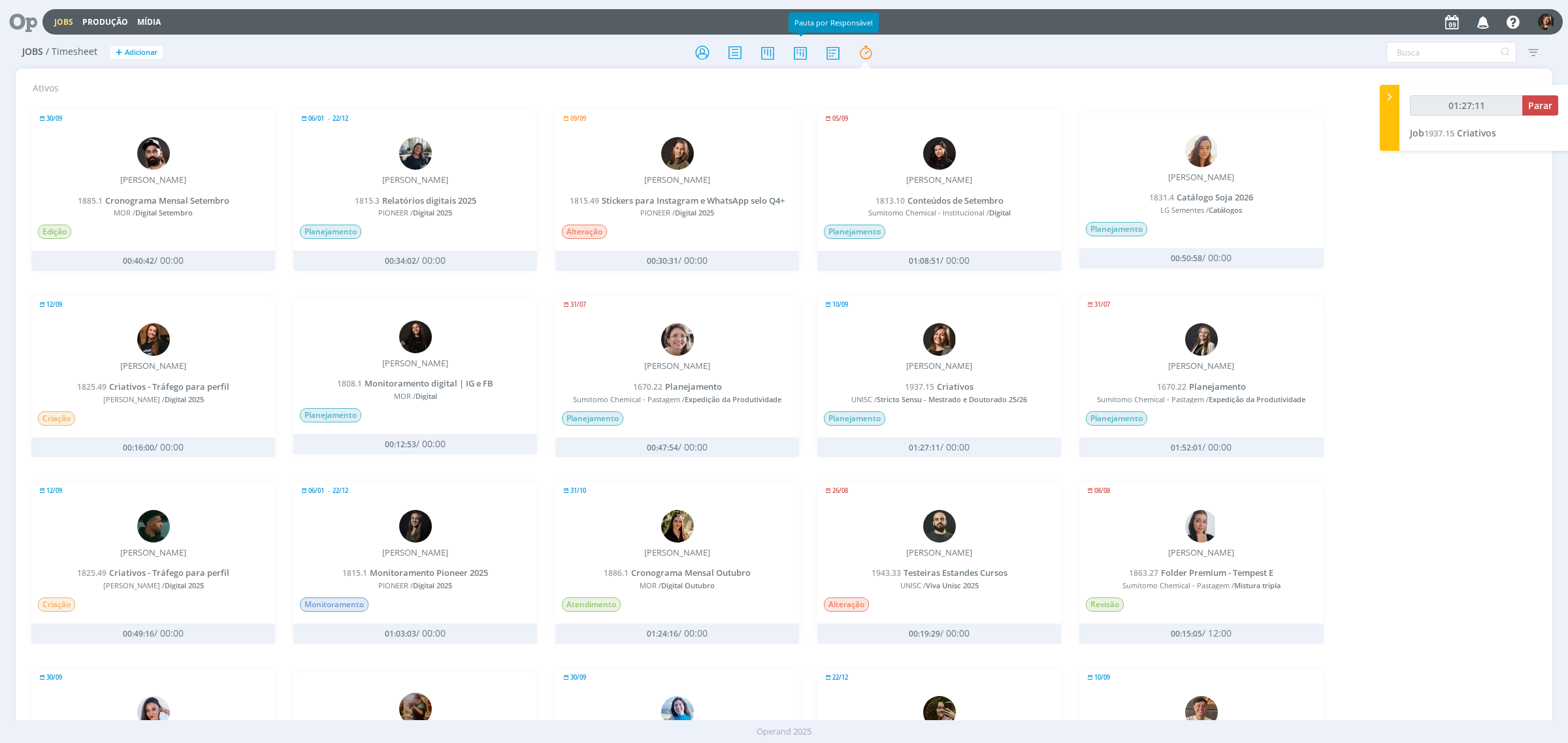
click at [836, 67] on div "Jobs / Timesheet + Adicionar Filtrar Filtrar Limpar Usuário Situação dos timesh…" at bounding box center [783, 53] width 1537 height 33
click at [840, 56] on icon at bounding box center [833, 52] width 23 height 26
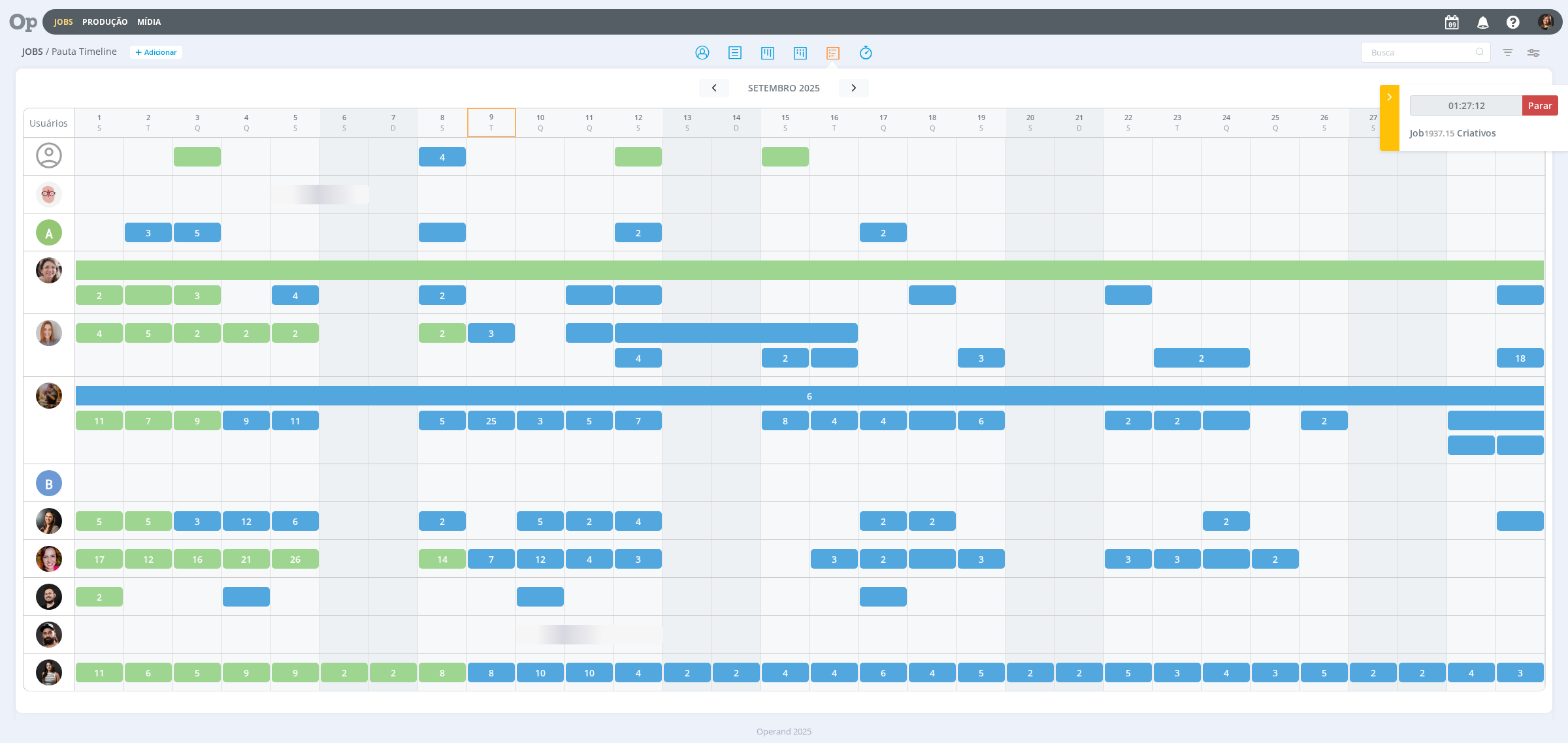
click at [804, 34] on div "Jobs Produção Mídia Notificações Giovanni Zacchini comentou no Job 1937.15 : @K…" at bounding box center [783, 20] width 1557 height 31
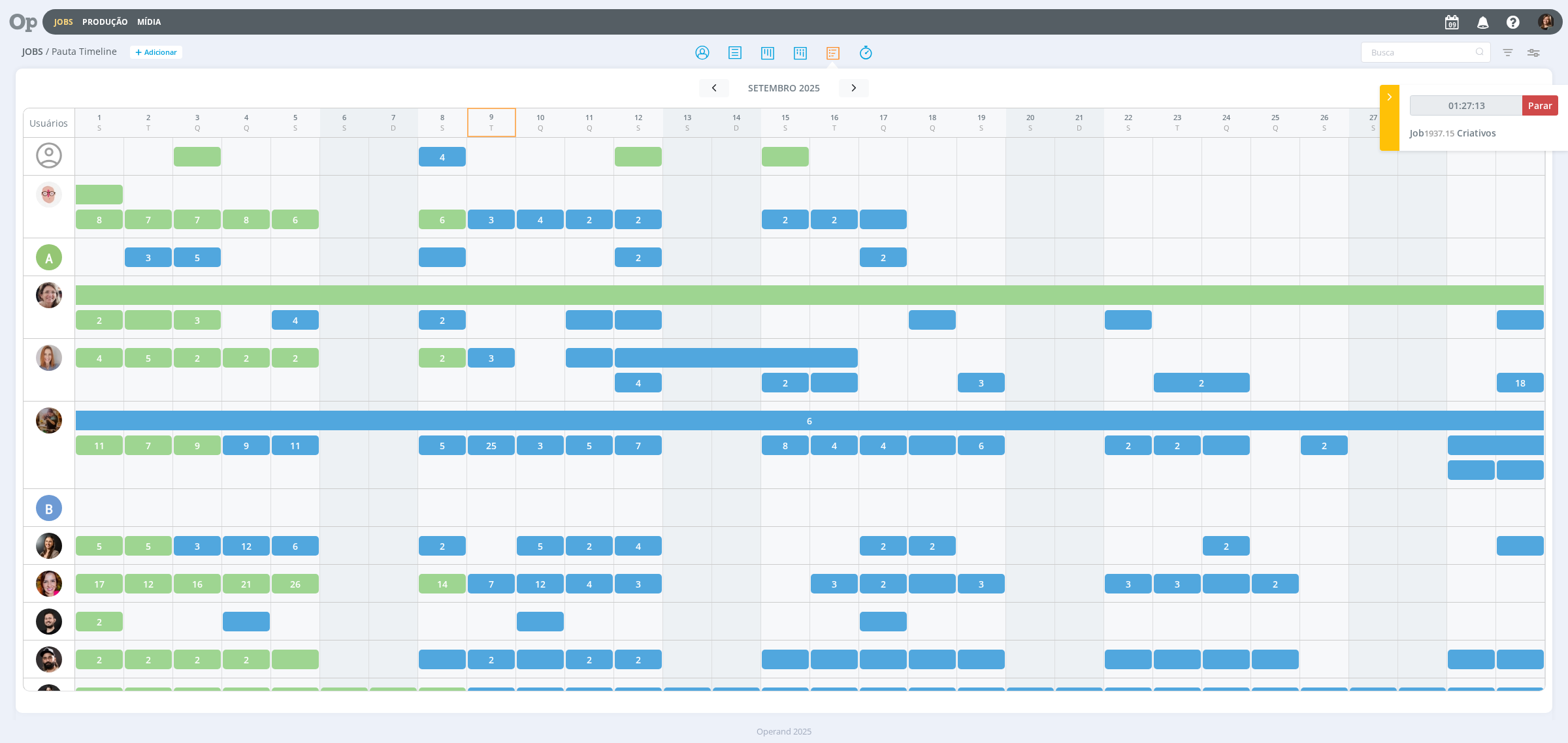
click at [802, 37] on div "Jobs / Pauta Timeline + Adicionar Filtrar Filtrar [GEOGRAPHIC_DATA] Tipo Jobs e…" at bounding box center [783, 53] width 1537 height 33
click at [792, 60] on icon at bounding box center [800, 52] width 23 height 26
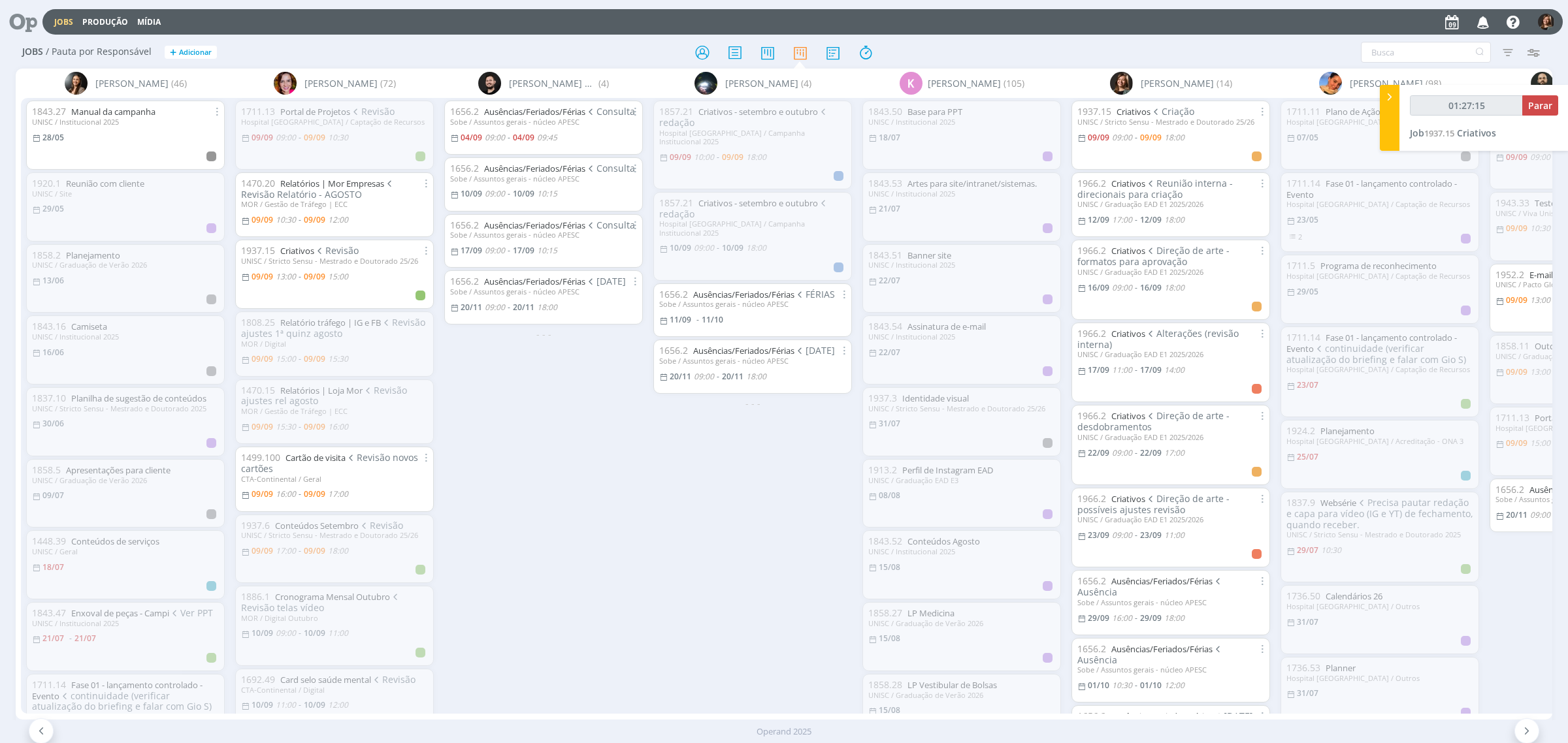
type input "01:27:18"
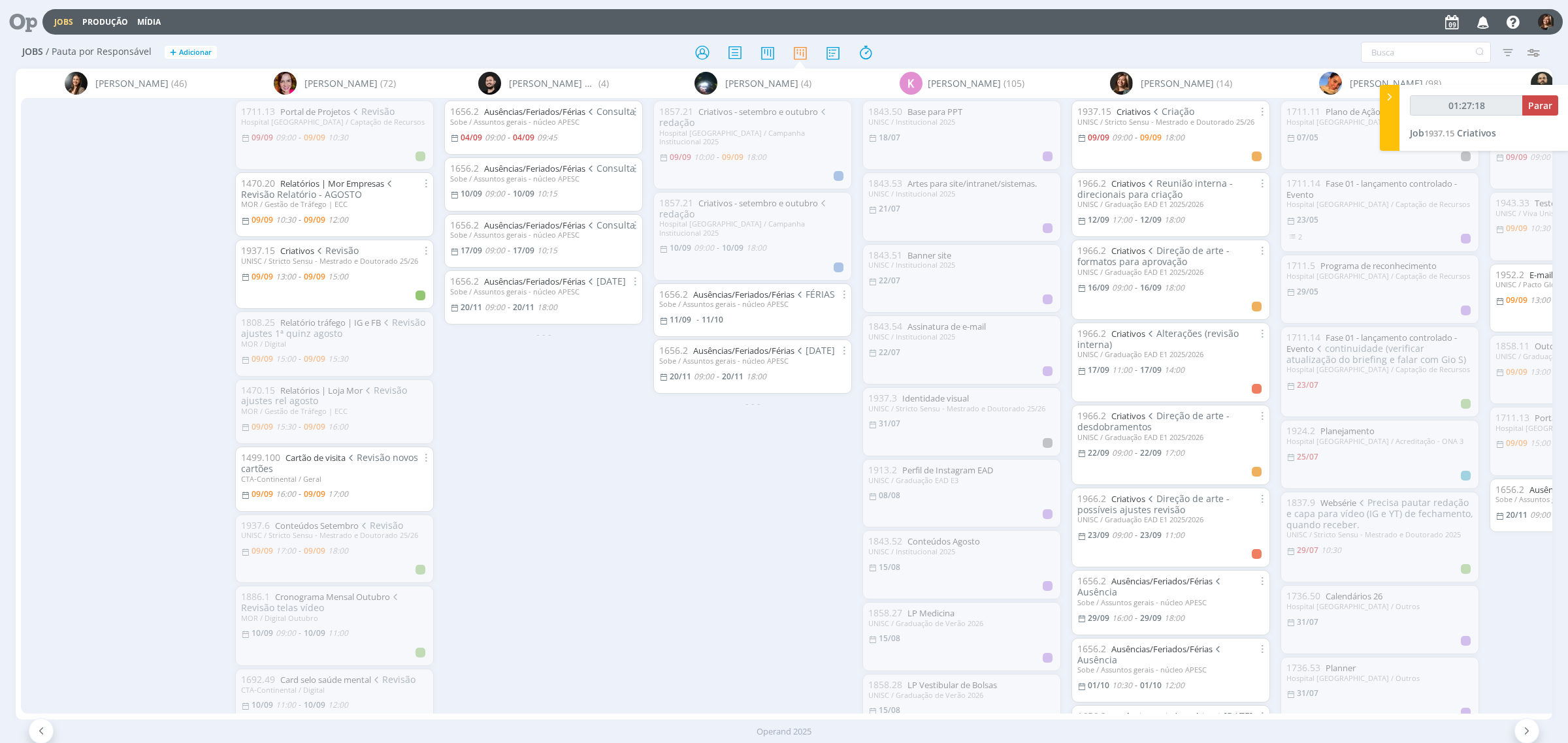
scroll to position [0, 355]
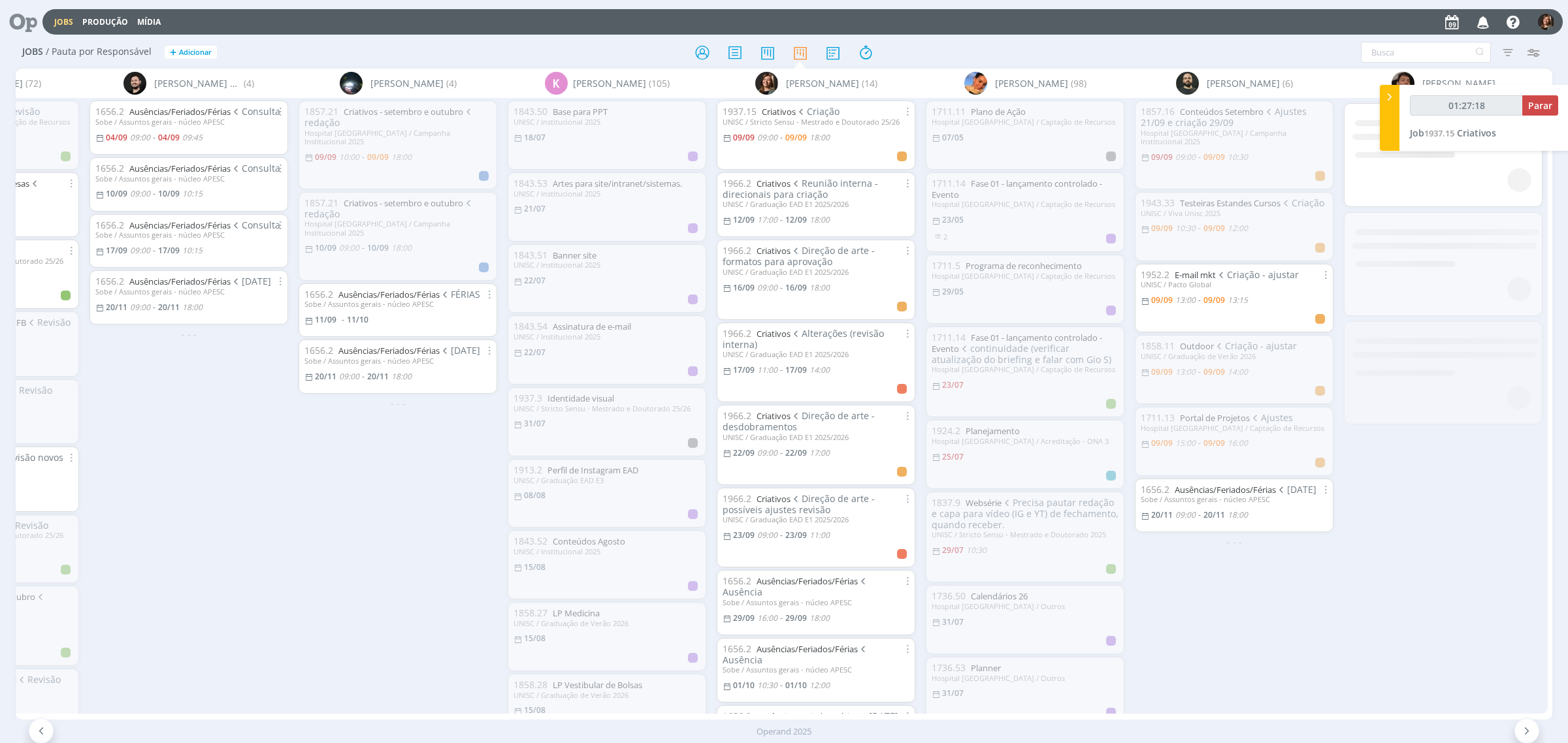
click at [1385, 95] on icon at bounding box center [1390, 97] width 13 height 14
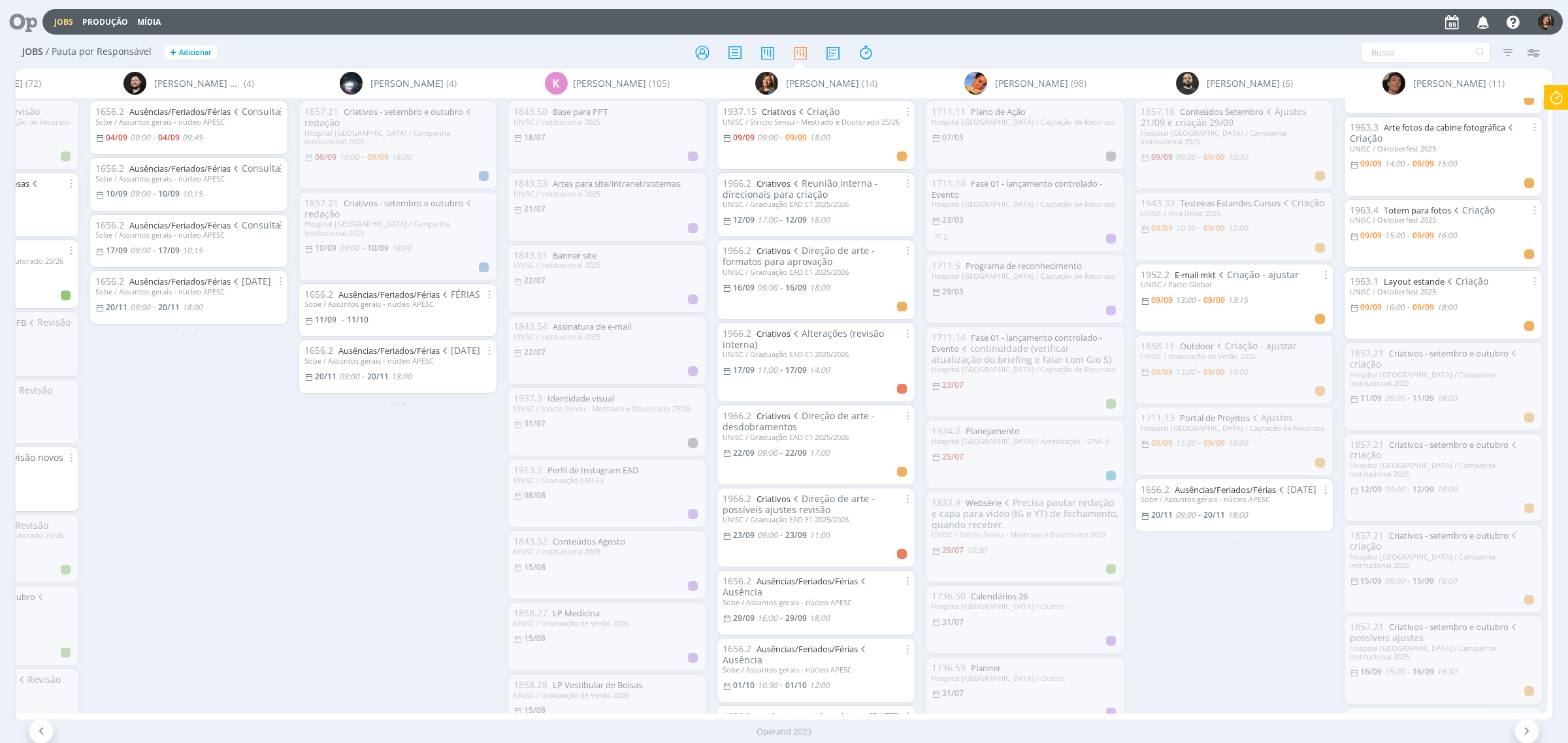
scroll to position [278, 0]
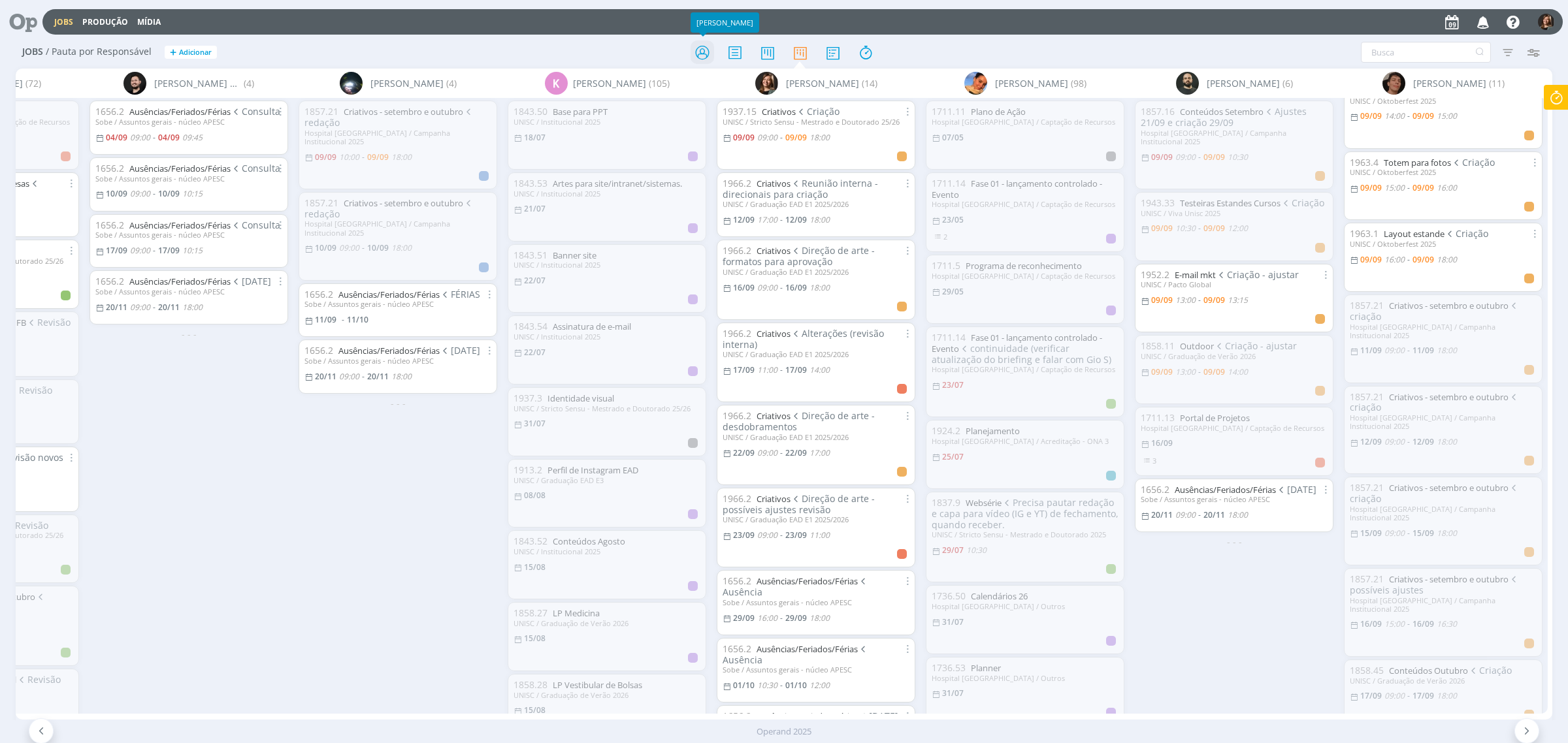
click at [706, 56] on icon at bounding box center [702, 52] width 23 height 26
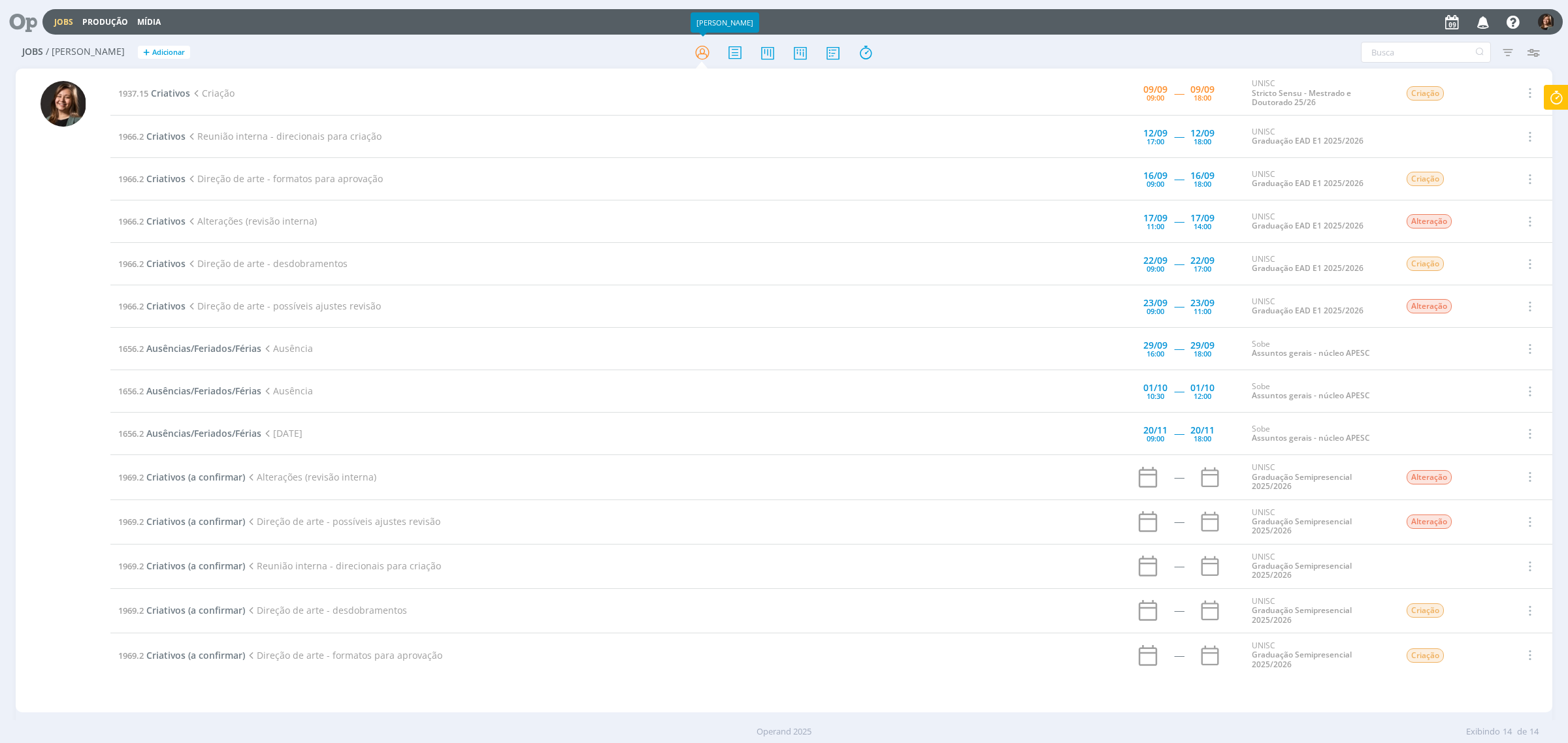
click at [173, 149] on td "1966.2 Criativos Reunião interna - direcionais para criação" at bounding box center [573, 137] width 924 height 42
click at [176, 132] on span "Criativos" at bounding box center [166, 136] width 39 height 12
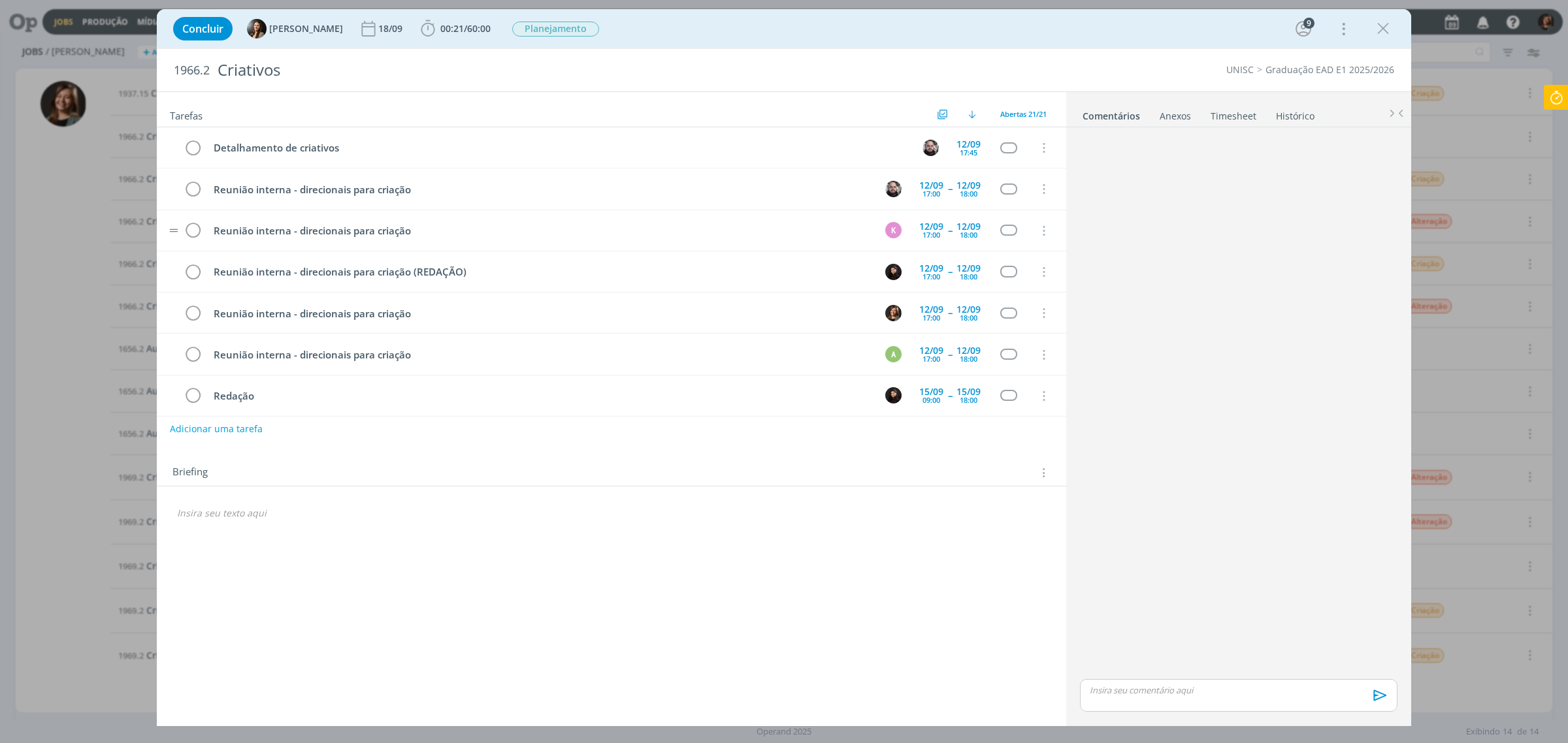
scroll to position [125, 0]
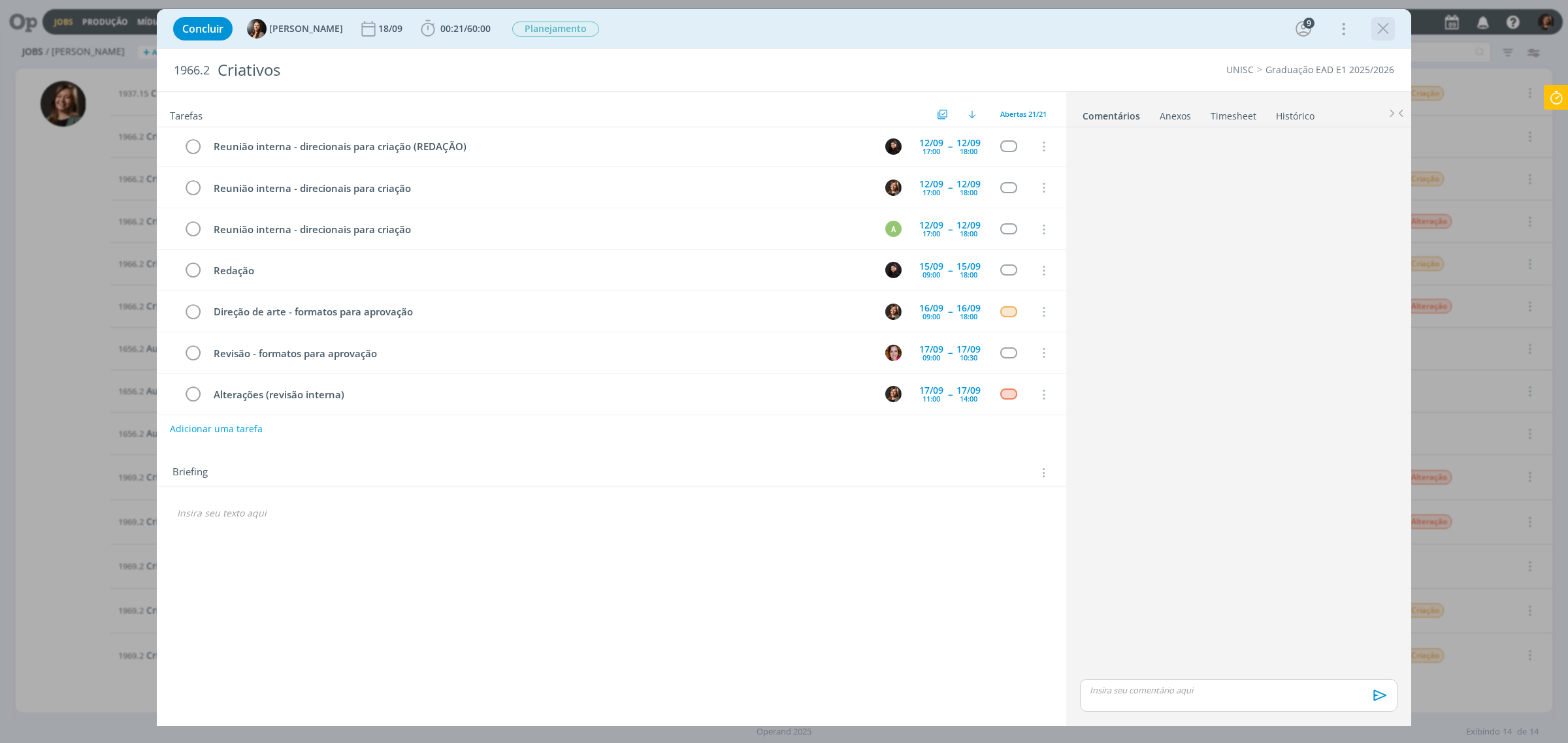
click at [1384, 26] on icon "dialog" at bounding box center [1383, 29] width 20 height 20
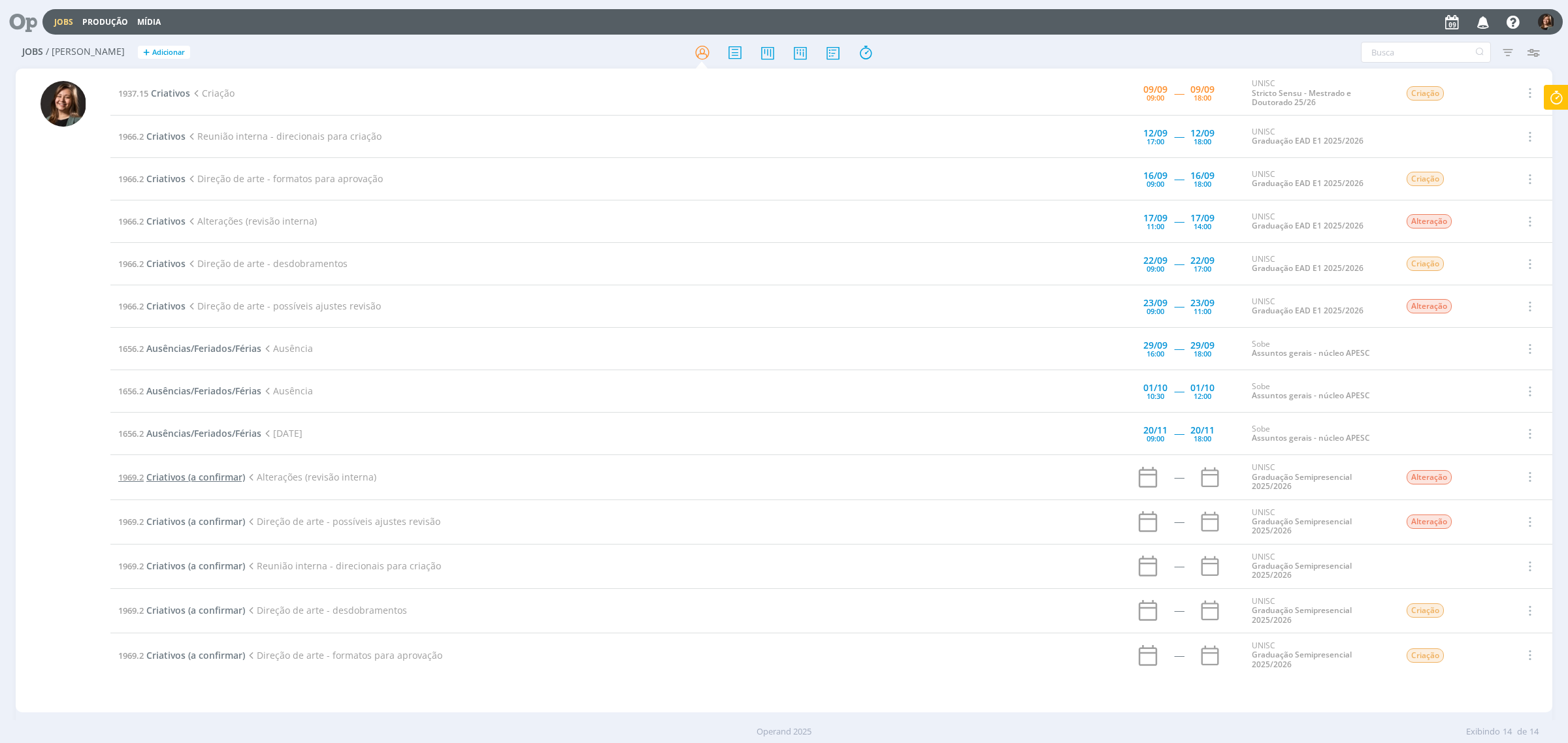
click at [203, 475] on span "Criativos (a confirmar)" at bounding box center [195, 477] width 99 height 12
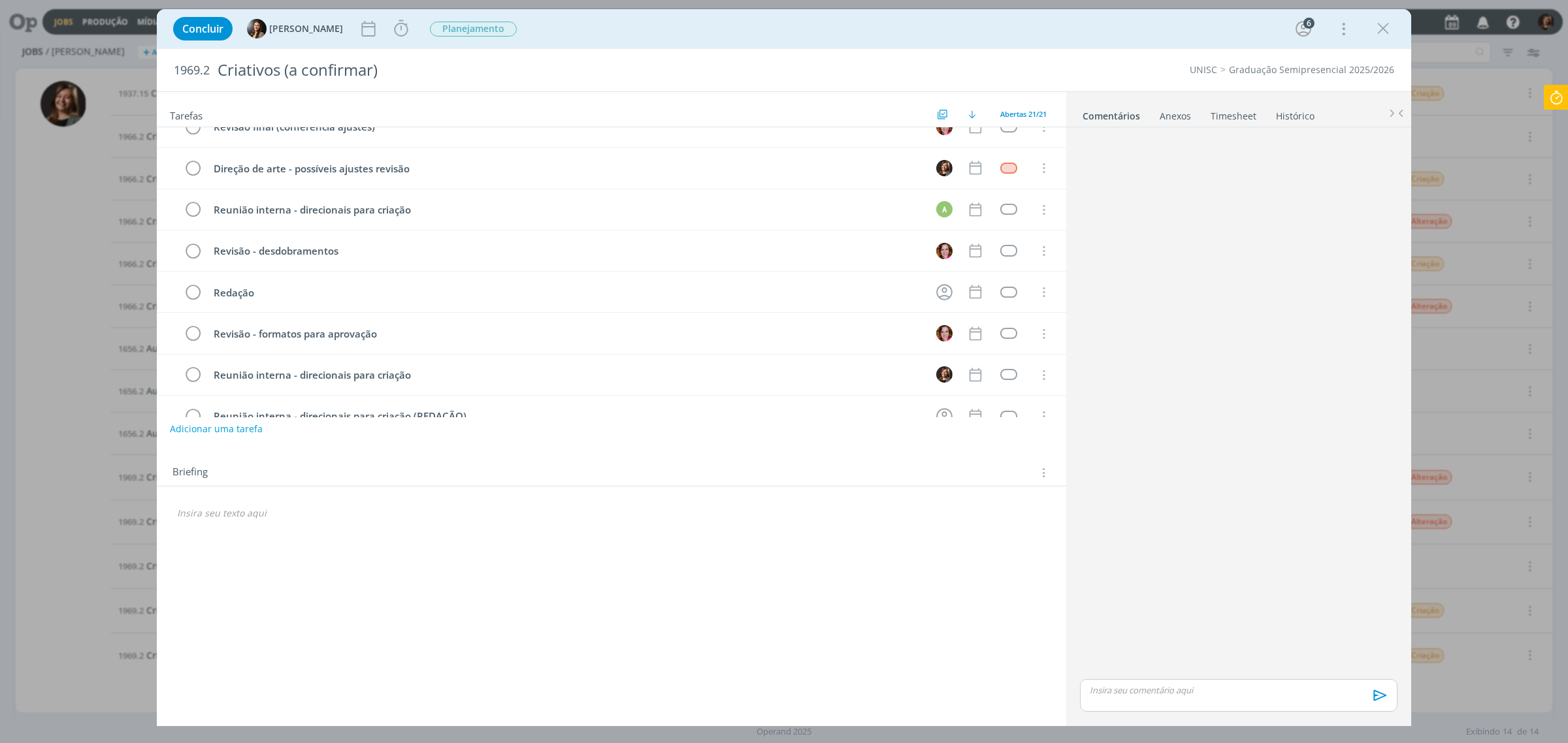
scroll to position [30, 0]
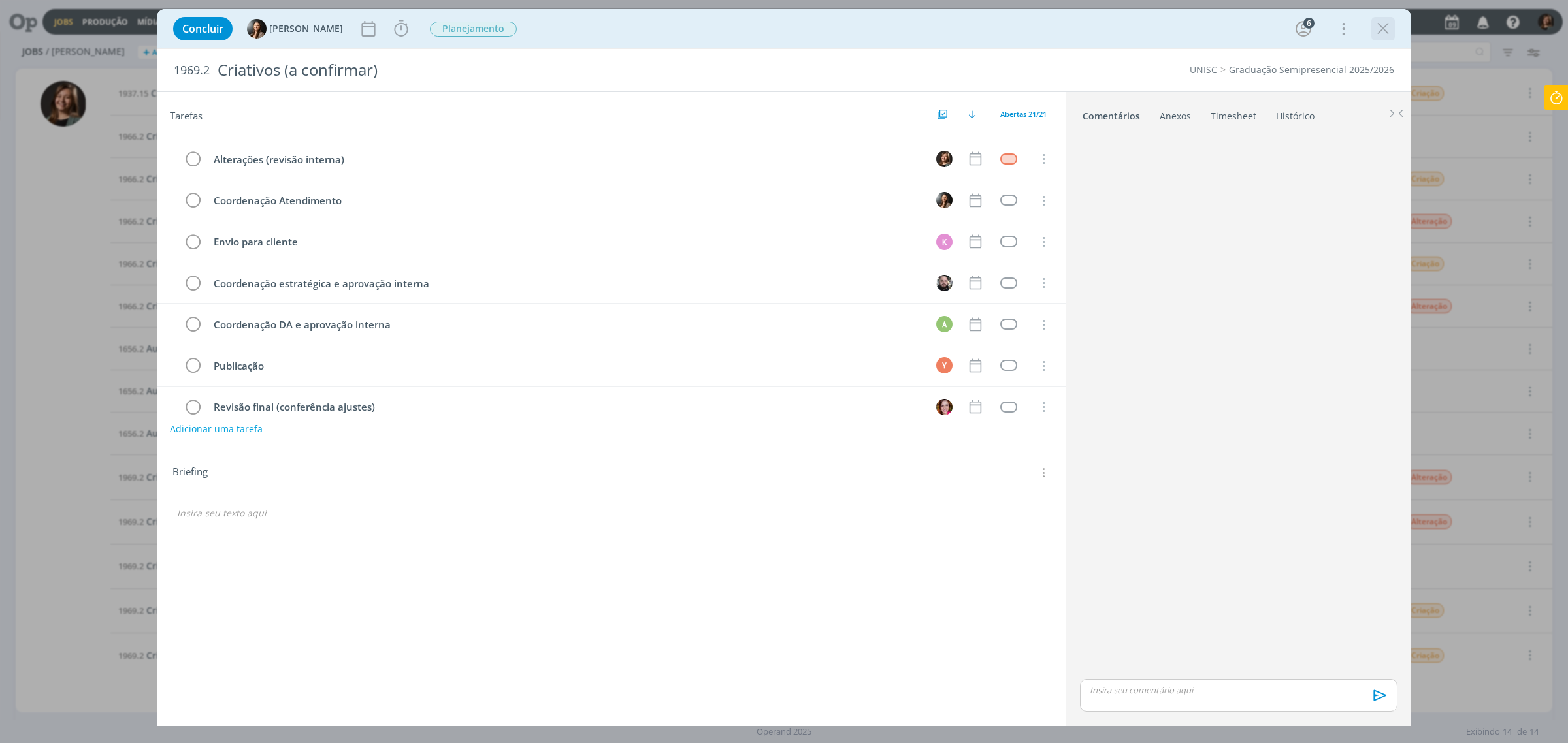
click at [1382, 34] on icon "dialog" at bounding box center [1383, 29] width 20 height 20
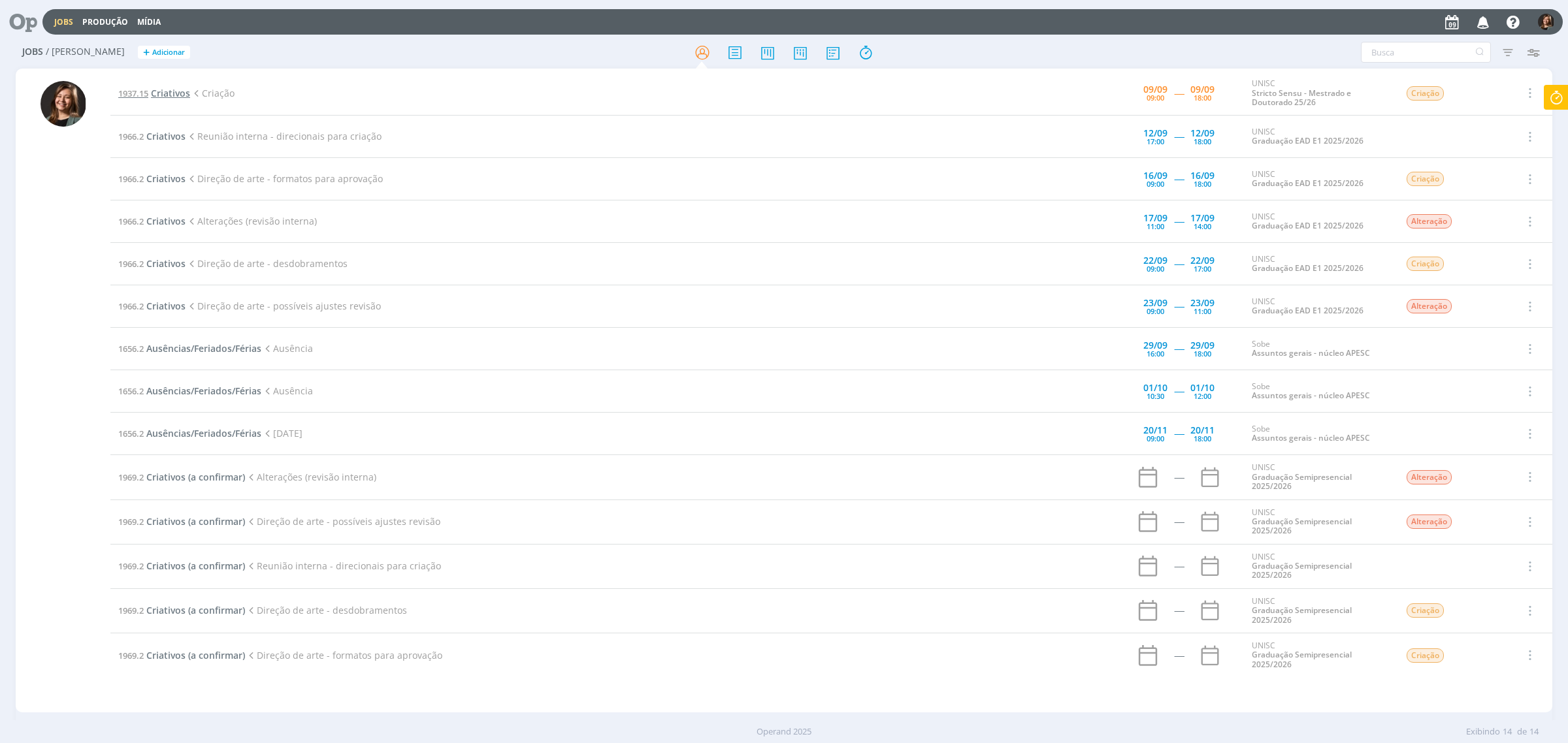
click at [174, 95] on span "Criativos" at bounding box center [170, 93] width 39 height 12
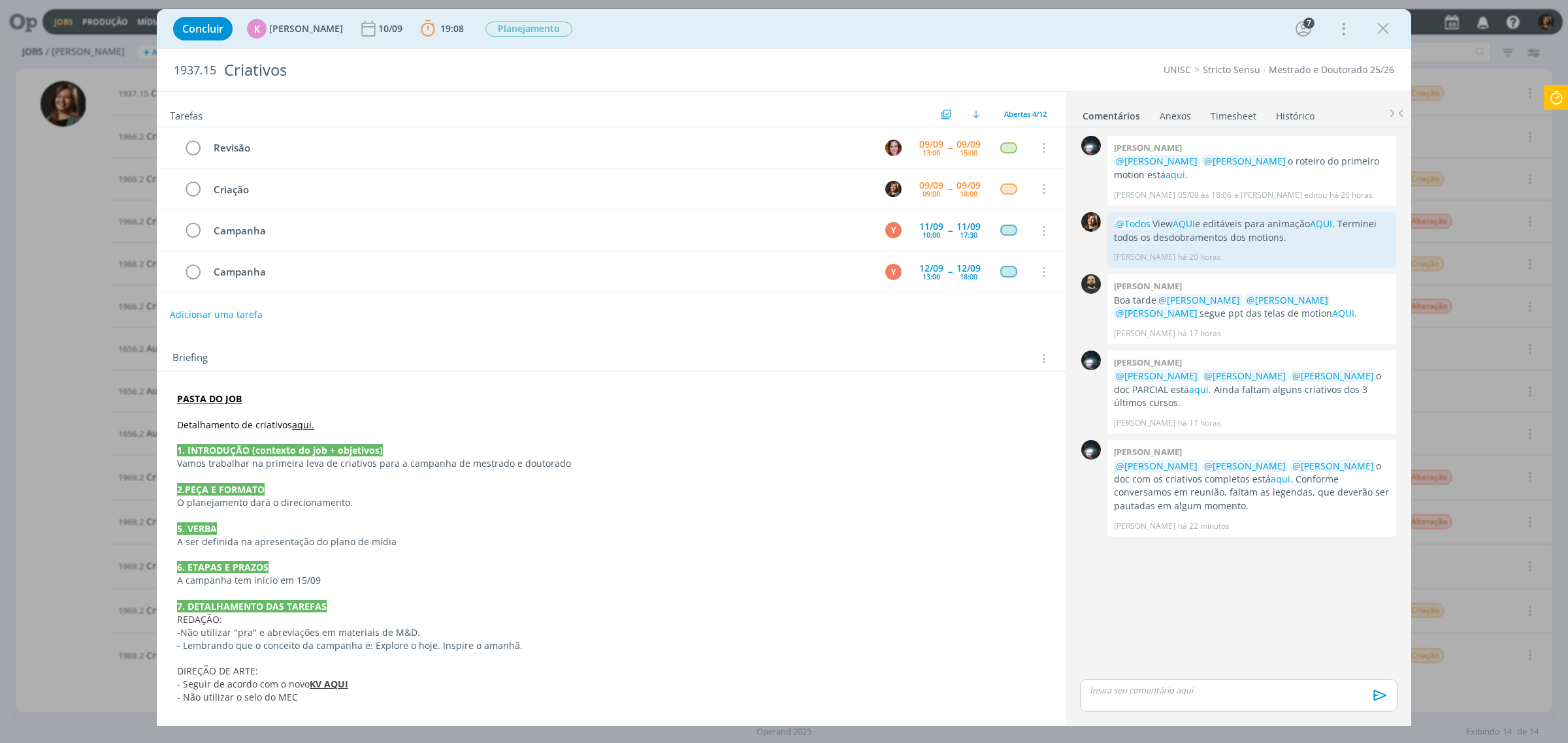
click at [339, 689] on strong "KV AQUI" at bounding box center [328, 684] width 39 height 12
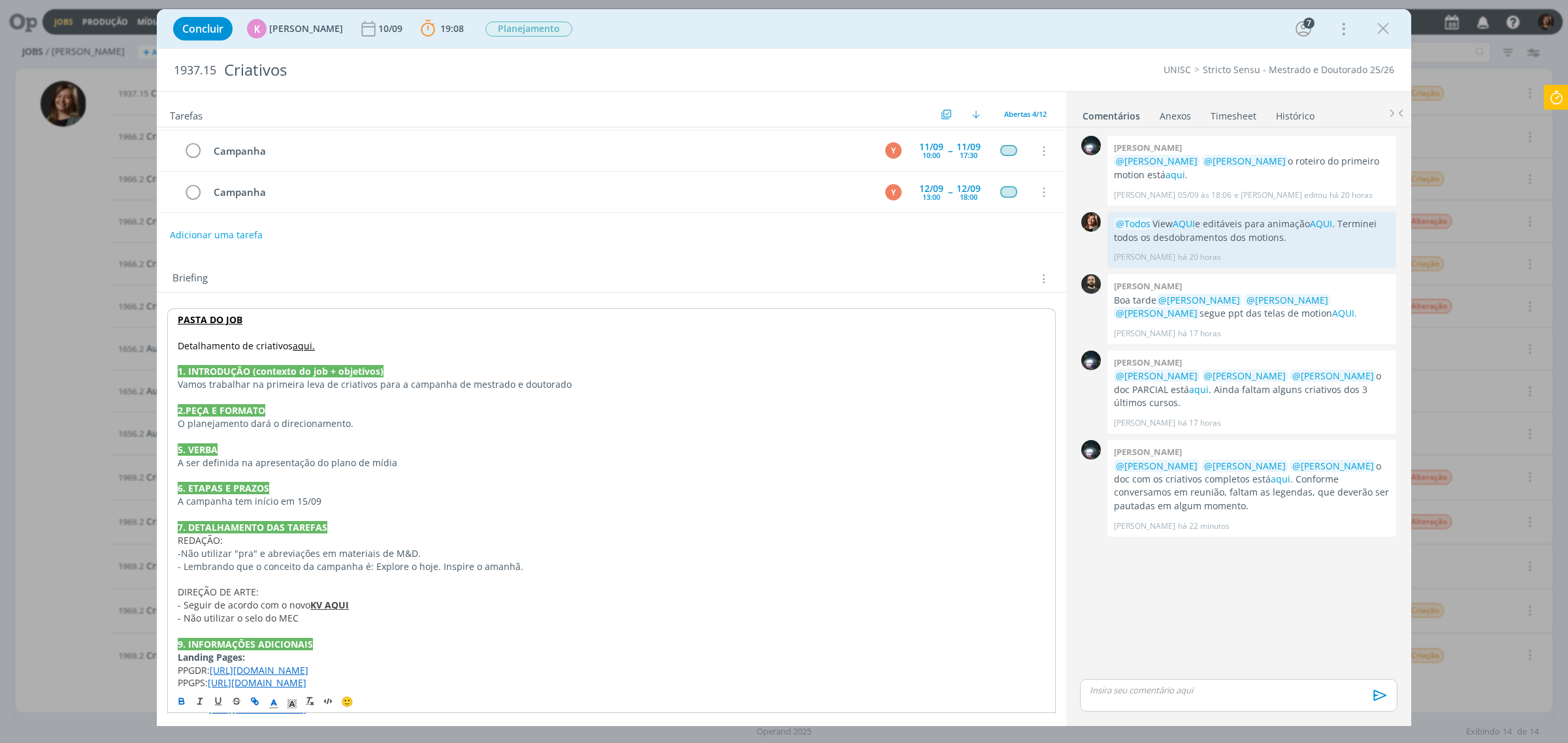
scroll to position [197, 0]
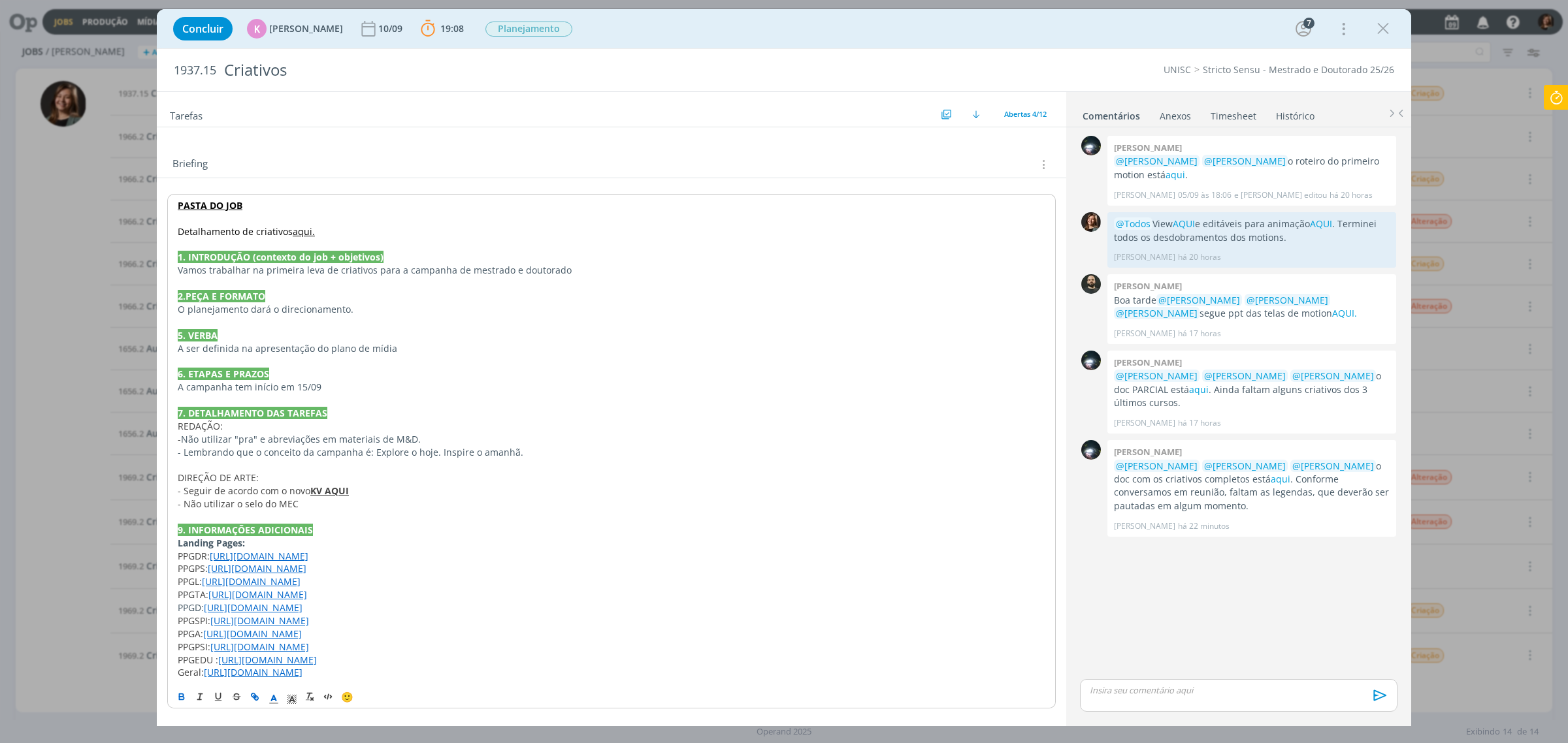
click at [308, 470] on p "dialog" at bounding box center [611, 465] width 867 height 13
click at [321, 477] on p "DIREÇÃO DE ARTE:" at bounding box center [611, 478] width 867 height 13
click at [320, 491] on strong "KV AQUI" at bounding box center [329, 491] width 39 height 12
click at [321, 510] on link "[URL][DOMAIN_NAME]" at bounding box center [287, 516] width 99 height 17
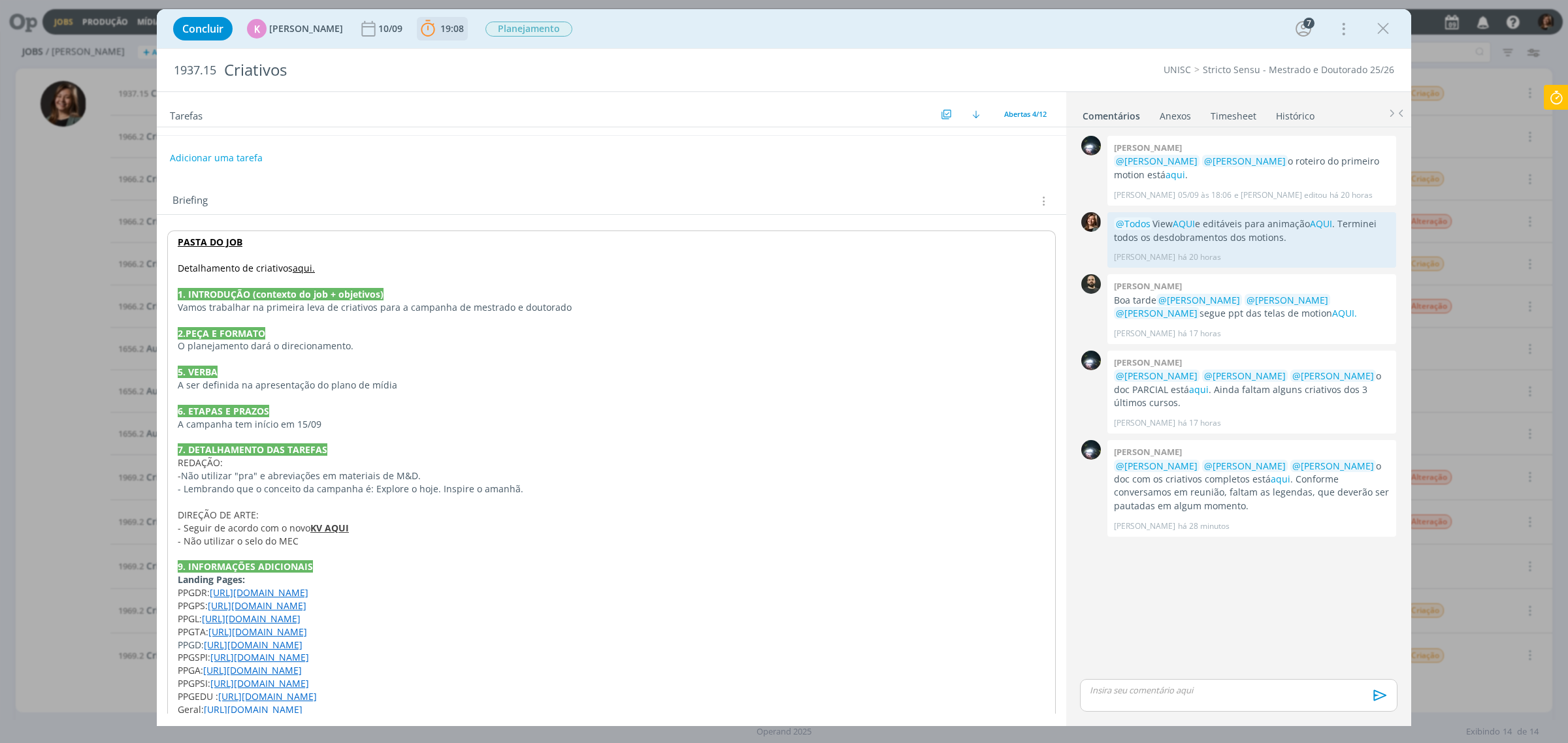
scroll to position [238, 0]
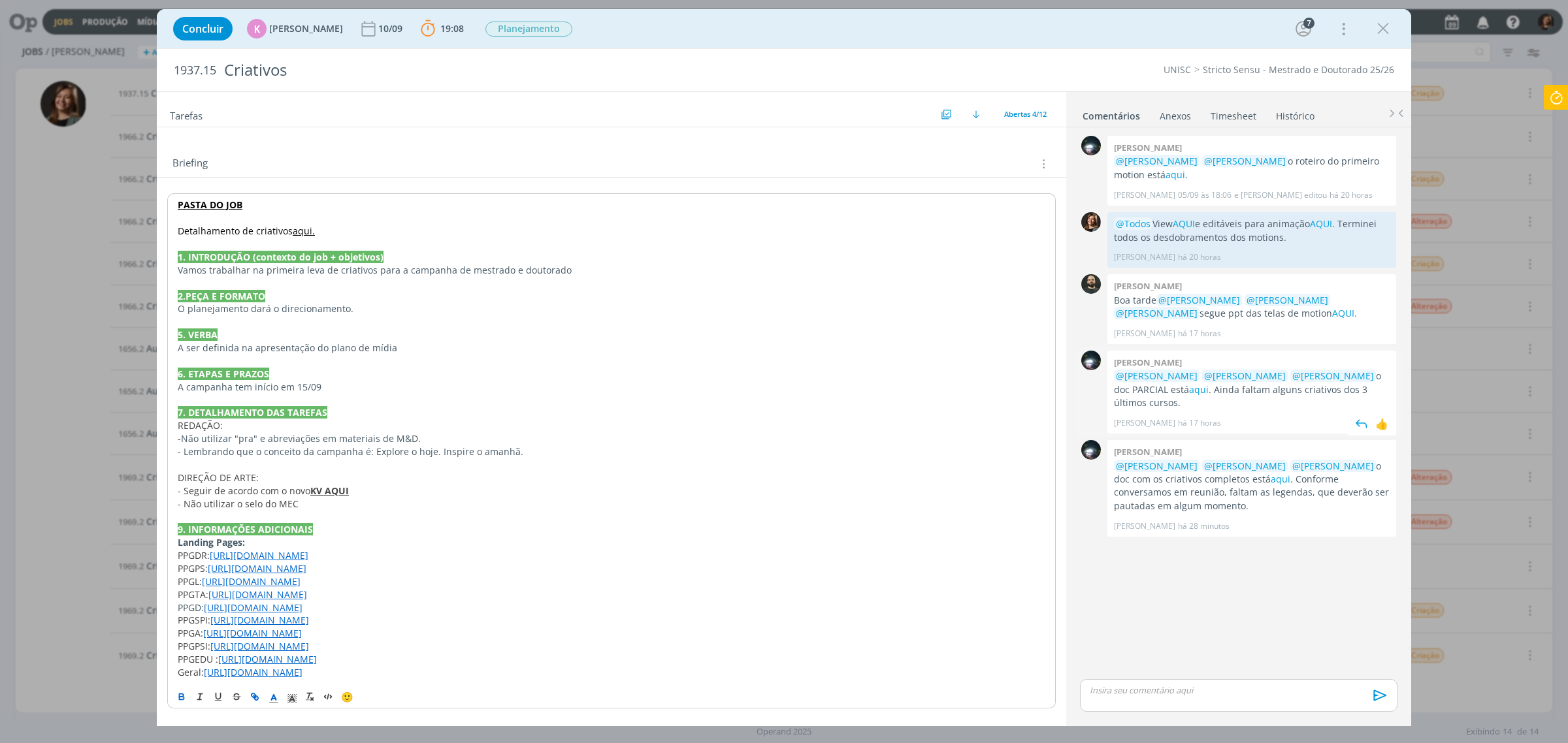
click at [1192, 391] on p "@Karoline Arend @Beatriz Luchese @Letícia Frantz o doc PARCIAL está aqui . Aind…" at bounding box center [1251, 390] width 276 height 39
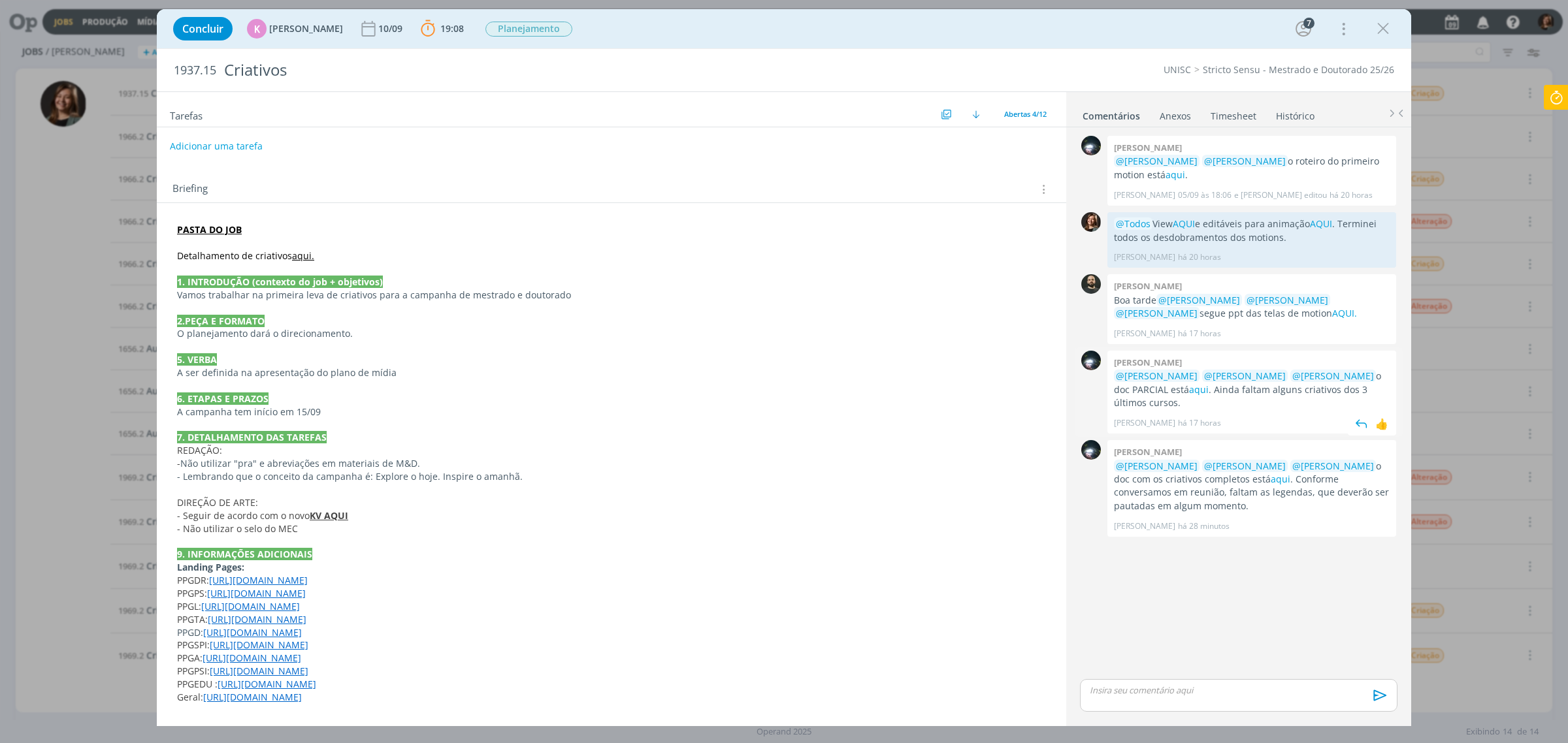
scroll to position [213, 0]
click at [1166, 385] on p "@Karoline Arend @Beatriz Luchese @Letícia Frantz o doc PARCIAL está aqui . Aind…" at bounding box center [1251, 390] width 276 height 39
drag, startPoint x: 1168, startPoint y: 385, endPoint x: 1186, endPoint y: 391, distance: 19.0
click at [1169, 385] on p "@Karoline Arend @Beatriz Luchese @Letícia Frantz o doc PARCIAL está aqui . Aind…" at bounding box center [1251, 390] width 276 height 39
click at [1189, 391] on link "aqui" at bounding box center [1199, 389] width 20 height 12
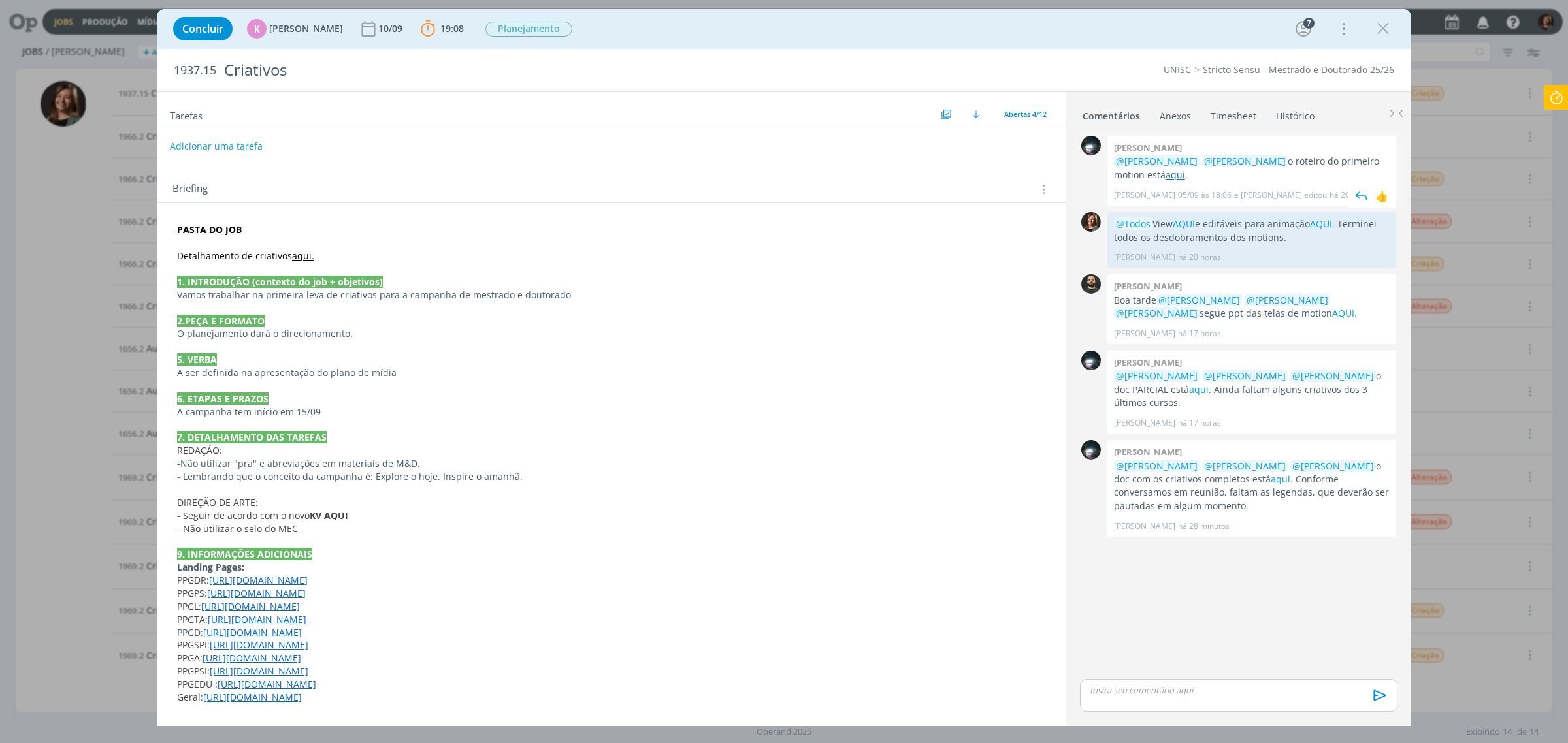
click at [1165, 181] on link "aqui" at bounding box center [1175, 174] width 20 height 12
click at [197, 230] on strong "PASTA DO JOB" at bounding box center [209, 229] width 64 height 12
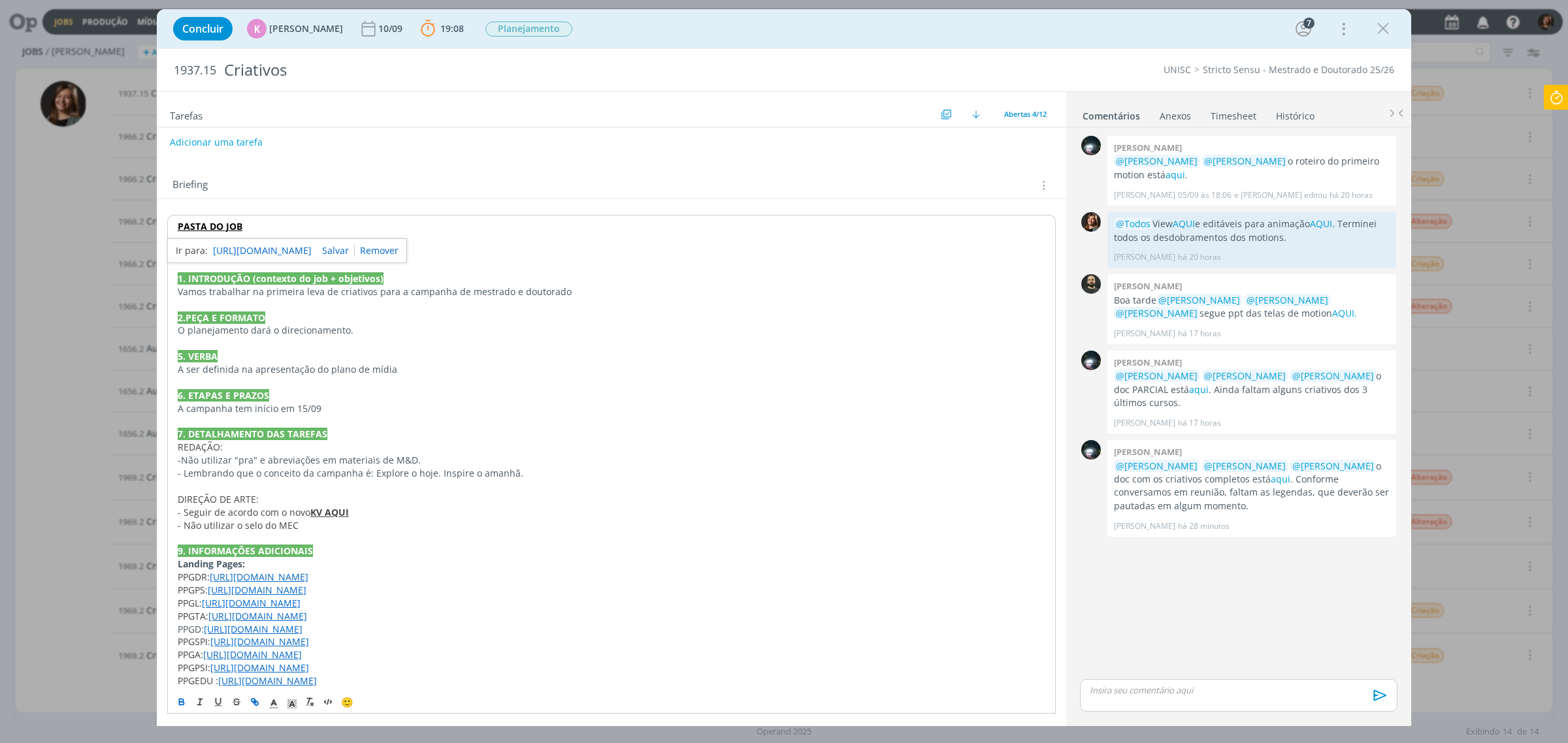
click at [219, 248] on link "https://sobeae.sharepoint.com/:f:/s/SOBEAE/En0YpvSRYLRIvkiyrRAhFzQBcZkElMVGr3uZ…" at bounding box center [262, 250] width 99 height 17
click at [325, 511] on strong "KV AQUI" at bounding box center [329, 512] width 39 height 12
drag, startPoint x: 331, startPoint y: 553, endPoint x: 330, endPoint y: 543, distance: 10.0
click at [331, 550] on div "[URL][DOMAIN_NAME]" at bounding box center [312, 538] width 240 height 25
click at [327, 532] on link "[URL][DOMAIN_NAME]" at bounding box center [287, 537] width 99 height 17
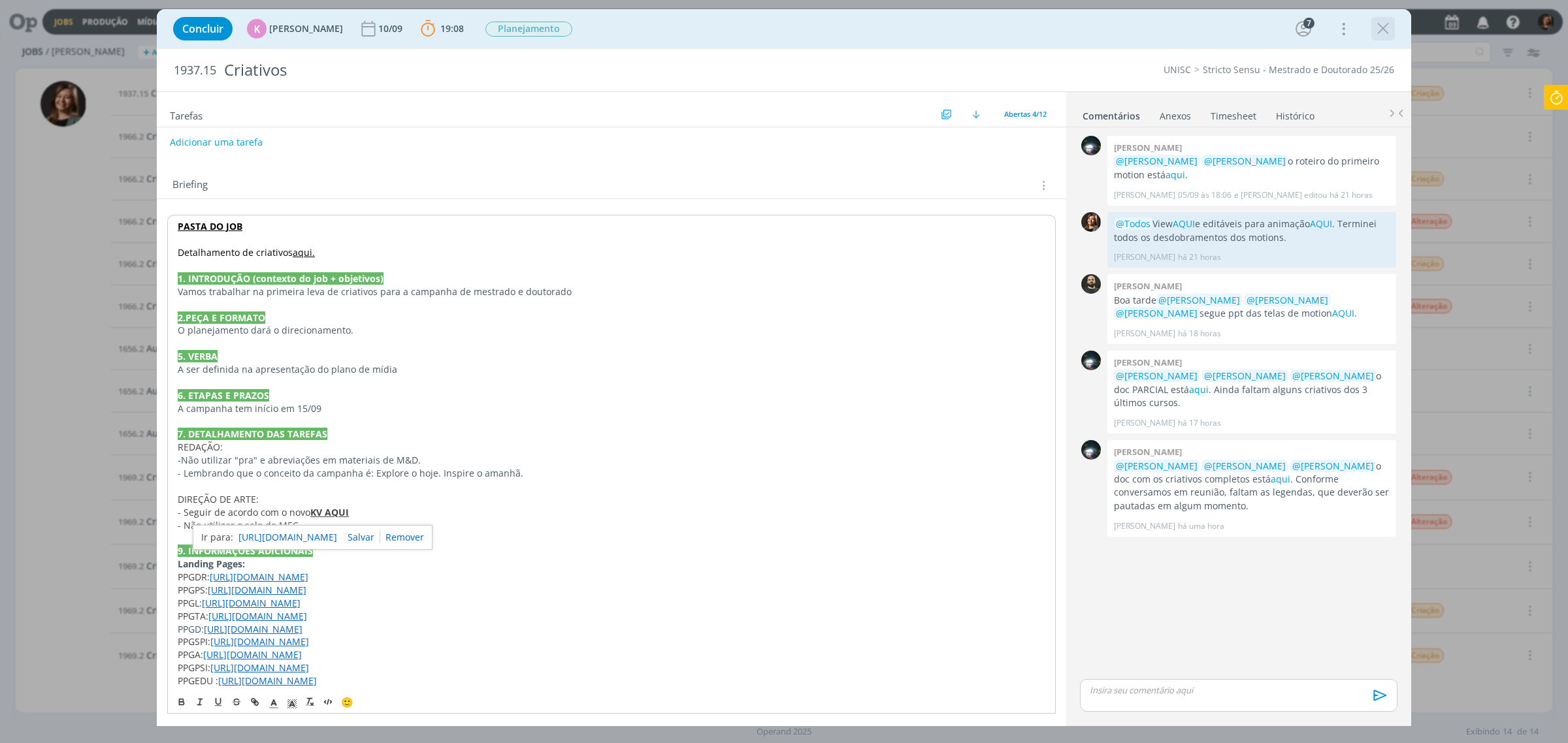
click at [1383, 34] on icon "dialog" at bounding box center [1383, 29] width 20 height 20
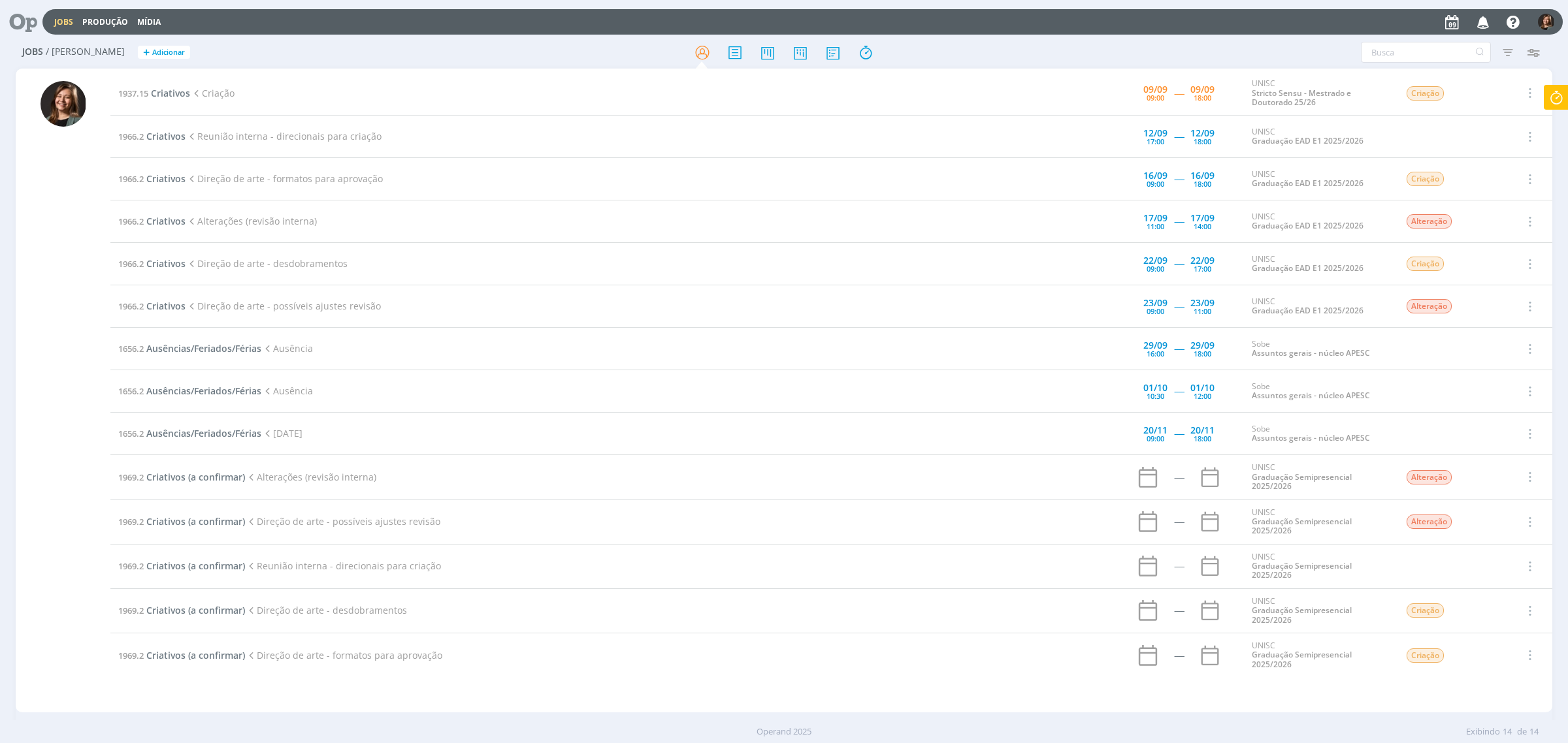
drag, startPoint x: 1567, startPoint y: 92, endPoint x: 1462, endPoint y: 93, distance: 105.0
click at [1566, 93] on icon at bounding box center [1556, 97] width 23 height 26
type input "02:58:50"
click at [1528, 108] on span "Parar" at bounding box center [1539, 105] width 24 height 12
click at [1458, 173] on div "Adicionar tarefa" at bounding box center [1487, 179] width 143 height 12
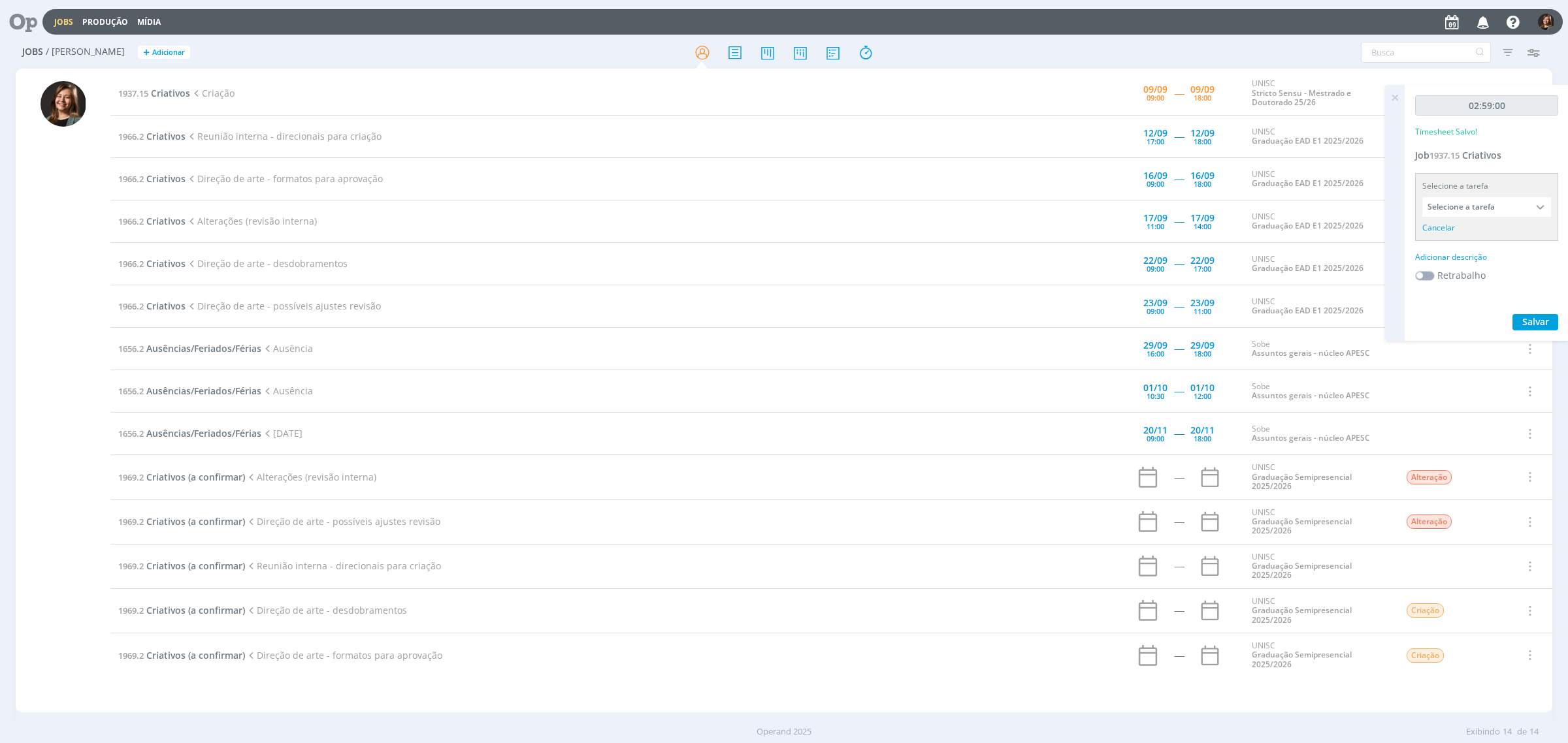
click at [1465, 205] on input "Selecione a tarefa" at bounding box center [1486, 207] width 129 height 20
click at [1461, 281] on div "Criação - Letícia Frantz" at bounding box center [1482, 279] width 101 height 10
type input "Criação"
click at [1455, 254] on label "Retrabalho" at bounding box center [1461, 258] width 48 height 14
click at [1459, 239] on div "Adicionar descrição" at bounding box center [1487, 241] width 143 height 12
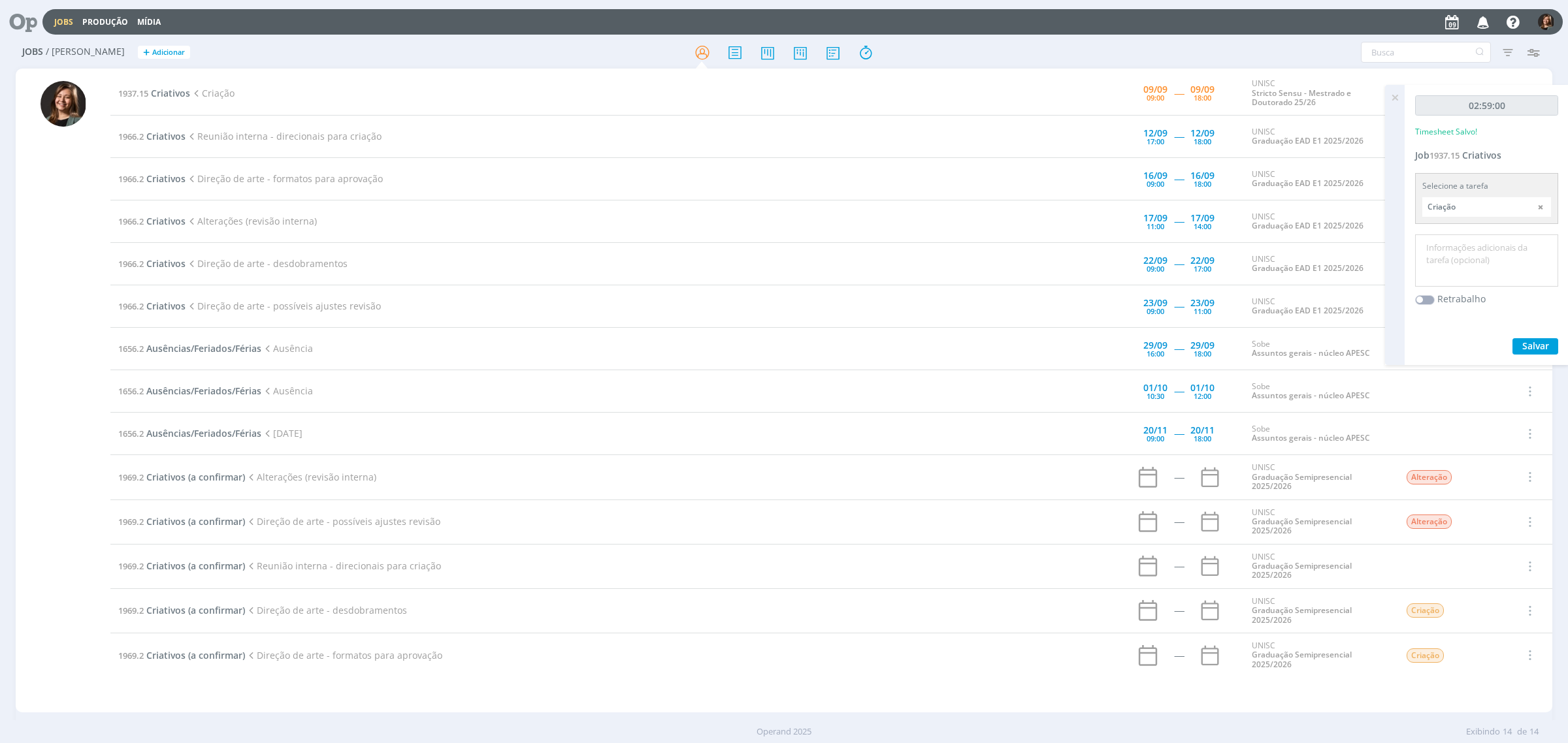
click at [1459, 246] on textarea at bounding box center [1486, 260] width 137 height 46
type textarea "Criação"
click at [1551, 352] on button "Salvar" at bounding box center [1535, 347] width 46 height 16
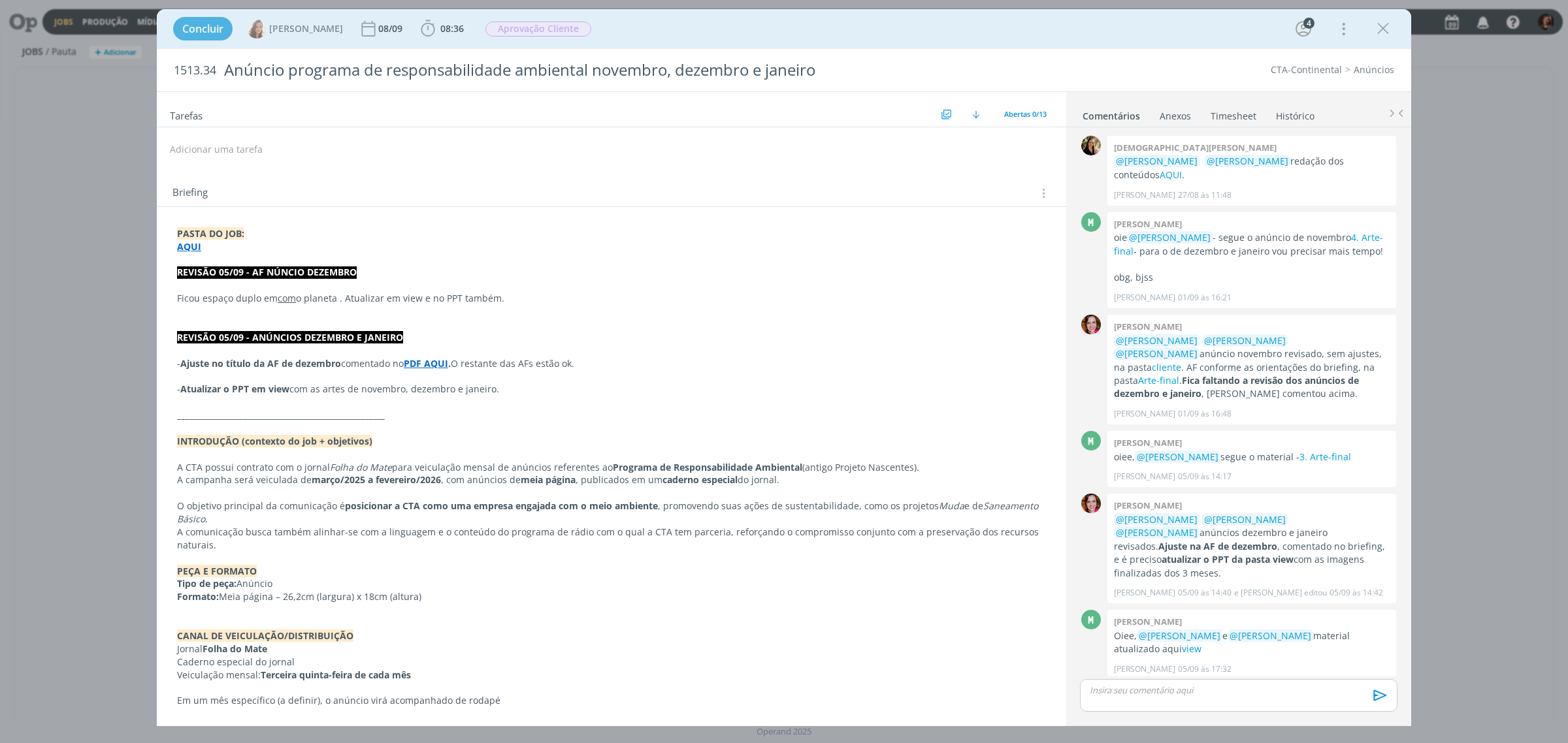
scroll to position [284, 0]
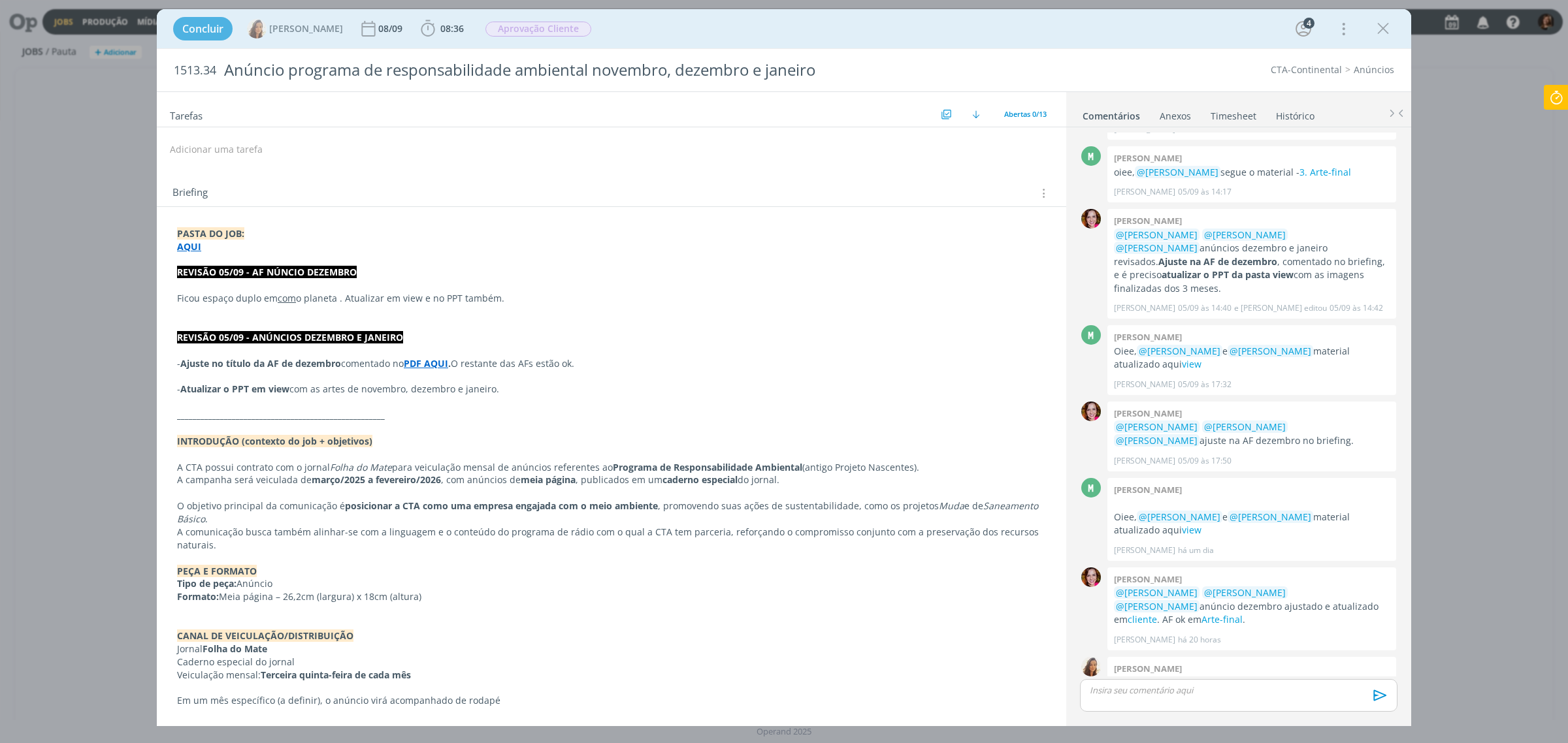
click at [190, 255] on p "dialog" at bounding box center [611, 260] width 869 height 13
click at [190, 250] on strong "AQUI" at bounding box center [189, 247] width 24 height 12
